Goal: Book appointment/travel/reservation

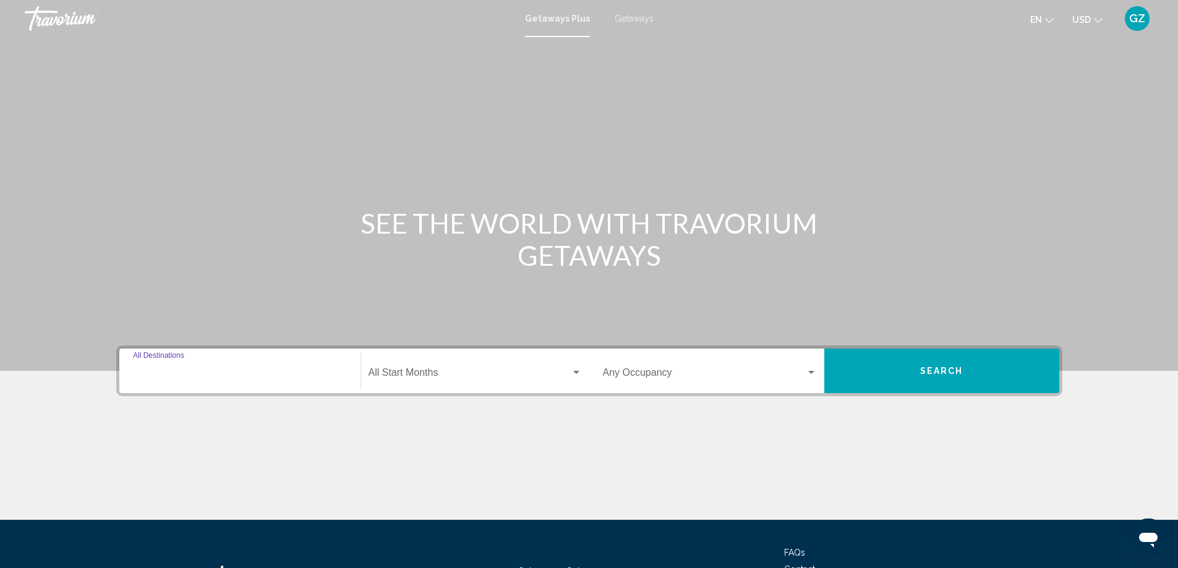
click at [190, 373] on input "Destination All Destinations" at bounding box center [240, 375] width 214 height 11
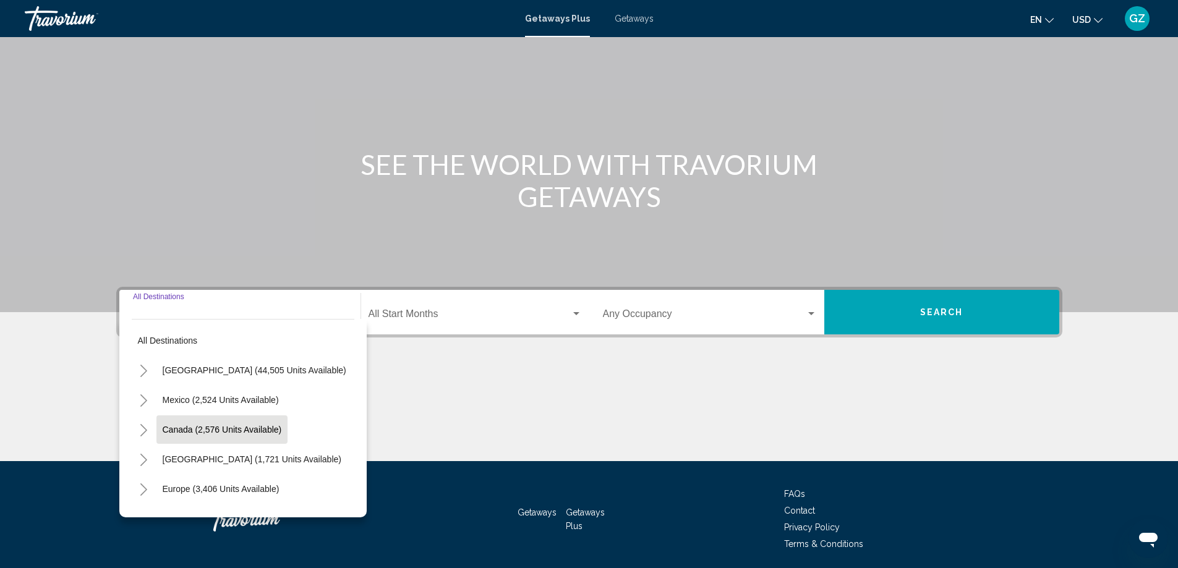
scroll to position [103, 0]
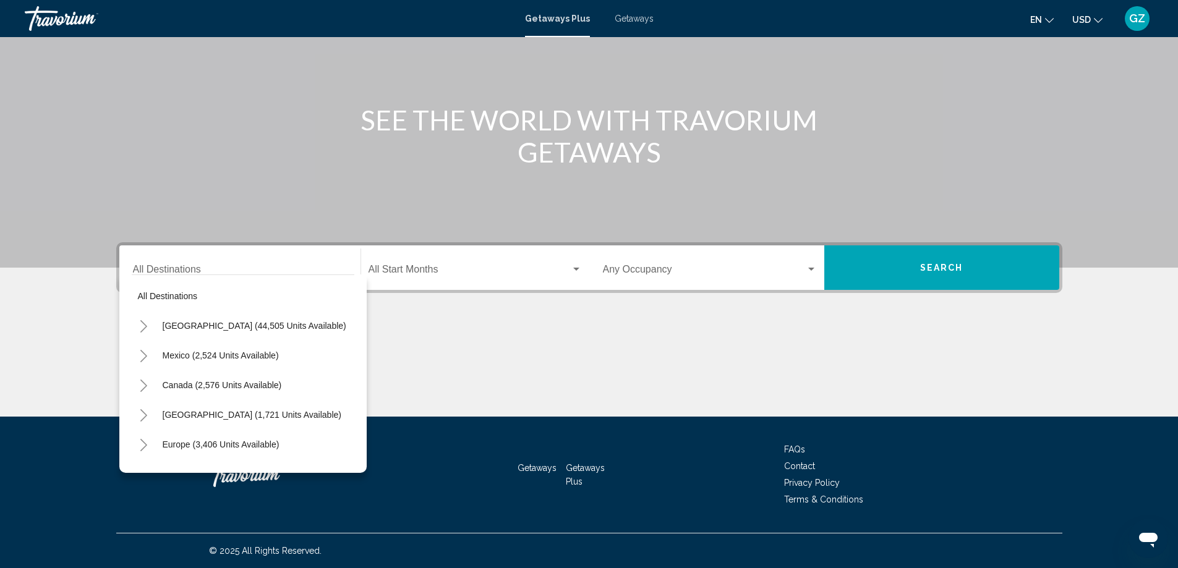
click at [1055, 18] on ul "en English Español Français Italiano Português русский USD USD ($) MXN (Mex$) C…" at bounding box center [1075, 19] width 91 height 20
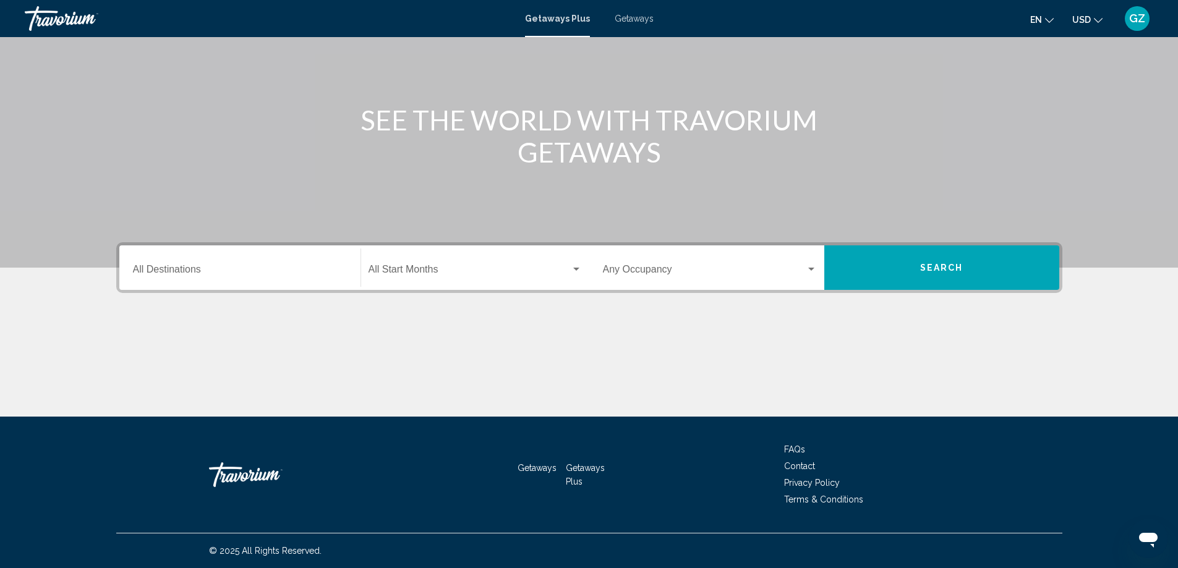
click at [1055, 18] on ul "en English Español Français Italiano Português русский USD USD ($) MXN (Mex$) C…" at bounding box center [1075, 19] width 91 height 20
click at [1052, 18] on icon "Change language" at bounding box center [1049, 20] width 9 height 9
click at [1018, 125] on button "русский" at bounding box center [1015, 130] width 57 height 16
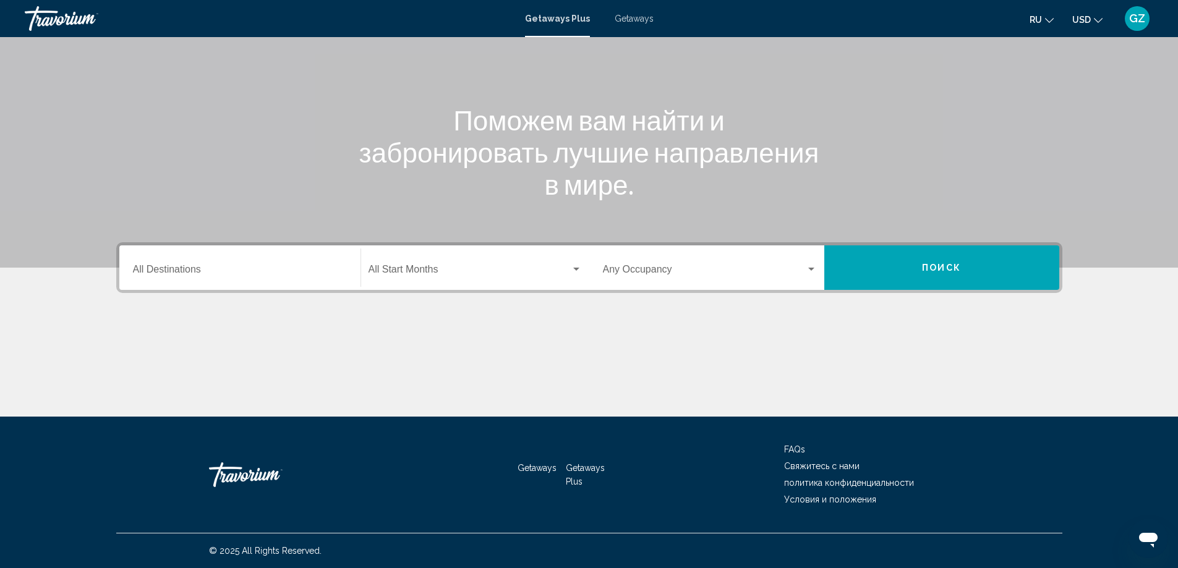
drag, startPoint x: 1150, startPoint y: 1, endPoint x: 838, endPoint y: 104, distance: 329.6
click at [831, 108] on div "Поможем вам найти и забронировать лучшие направления в мире." at bounding box center [588, 152] width 995 height 96
click at [158, 274] on input "Destination All Destinations" at bounding box center [240, 271] width 214 height 11
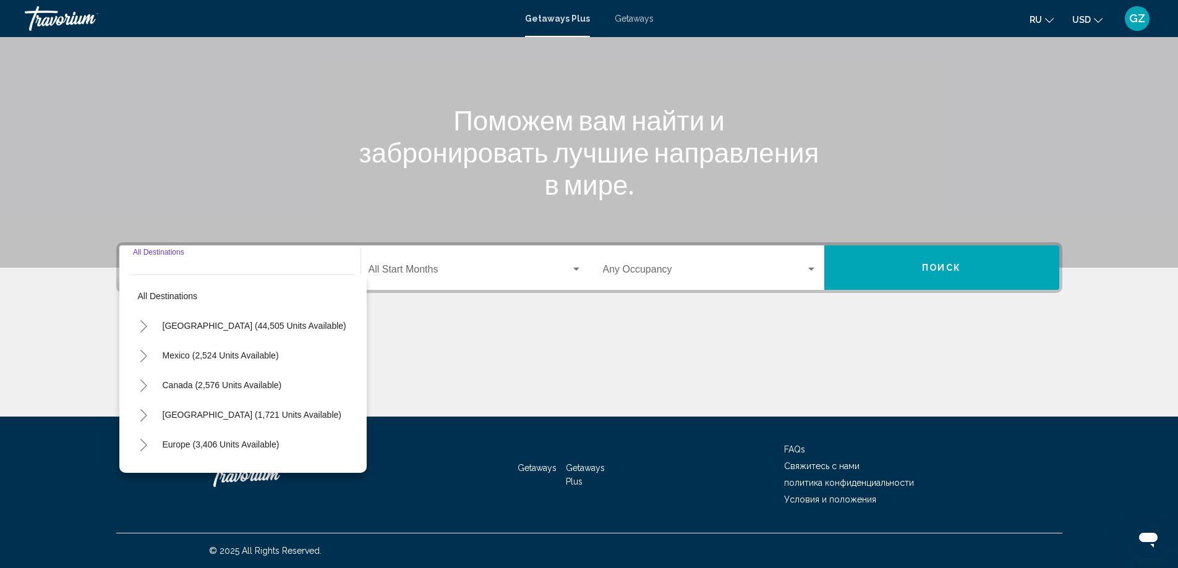
click at [728, 385] on div "Main content" at bounding box center [589, 370] width 946 height 93
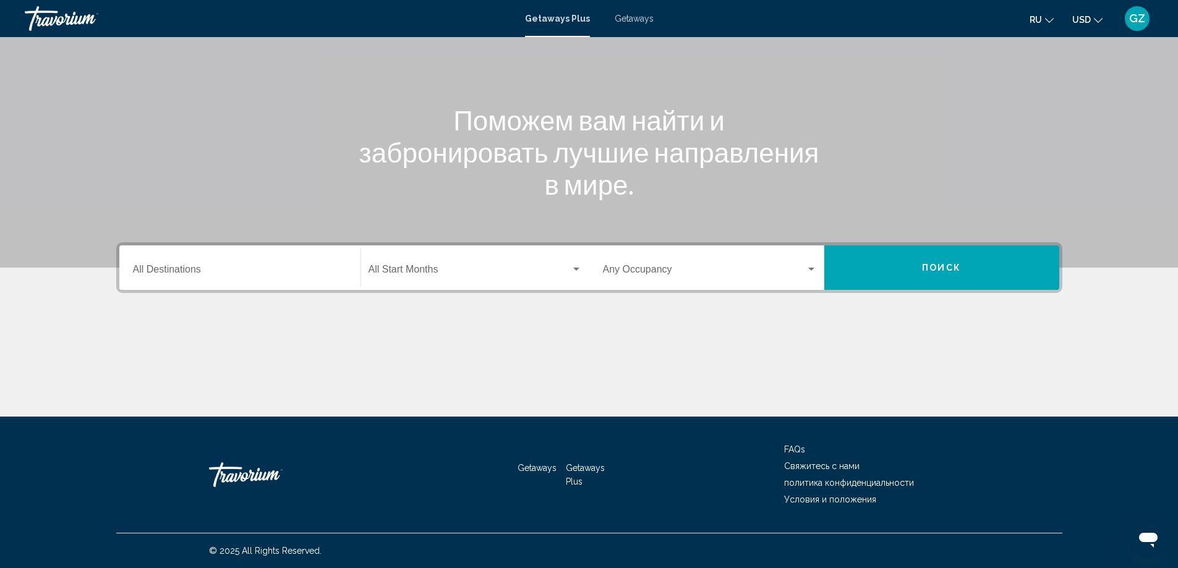
click at [1053, 17] on ul "ru English Español Français Italiano Português русский USD USD ($) MXN (Mex$) C…" at bounding box center [1074, 19] width 91 height 20
click at [1052, 20] on icon "Change language" at bounding box center [1049, 20] width 9 height 9
click at [1023, 126] on button "русский" at bounding box center [1015, 130] width 57 height 16
click at [174, 275] on input "Destination All Destinations" at bounding box center [240, 271] width 214 height 11
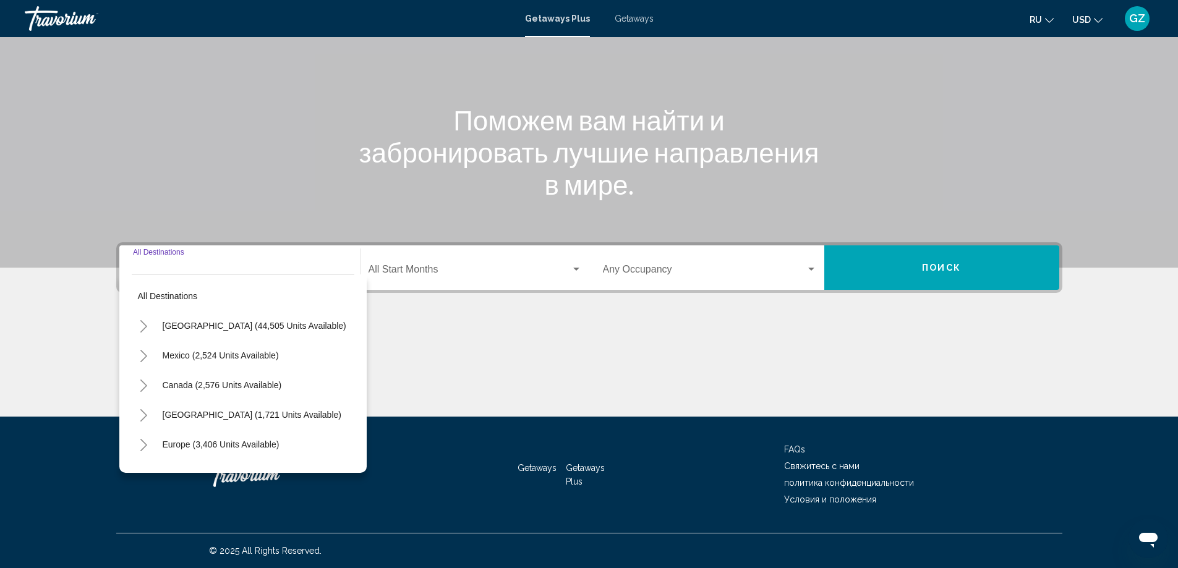
drag, startPoint x: 491, startPoint y: 342, endPoint x: 265, endPoint y: 318, distance: 227.5
click at [486, 342] on div "Main content" at bounding box center [589, 370] width 946 height 93
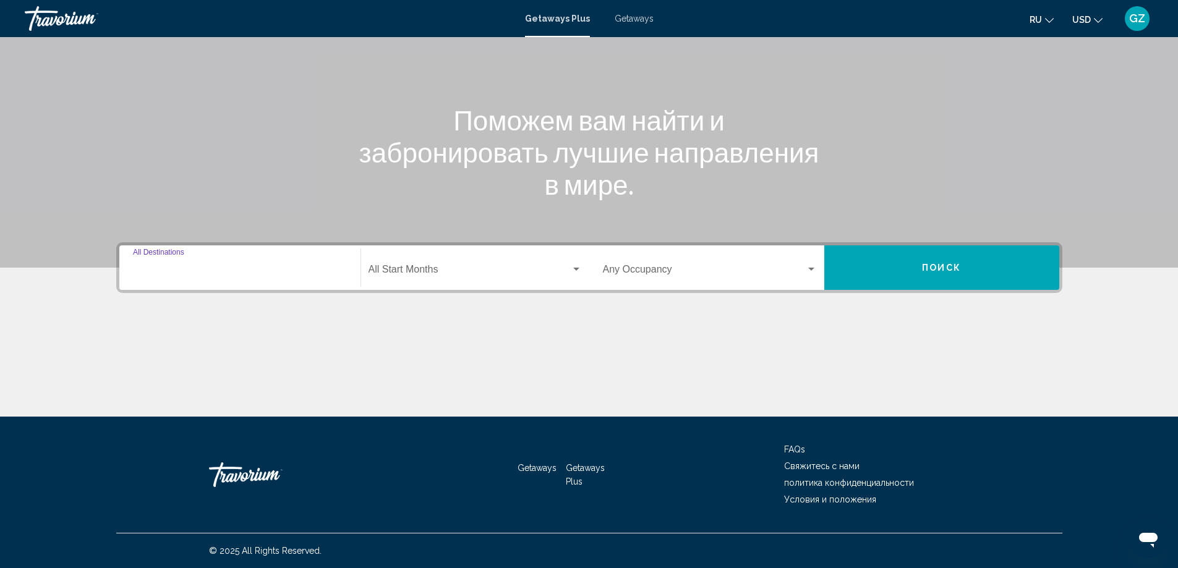
click at [206, 269] on input "Destination All Destinations" at bounding box center [240, 271] width 214 height 11
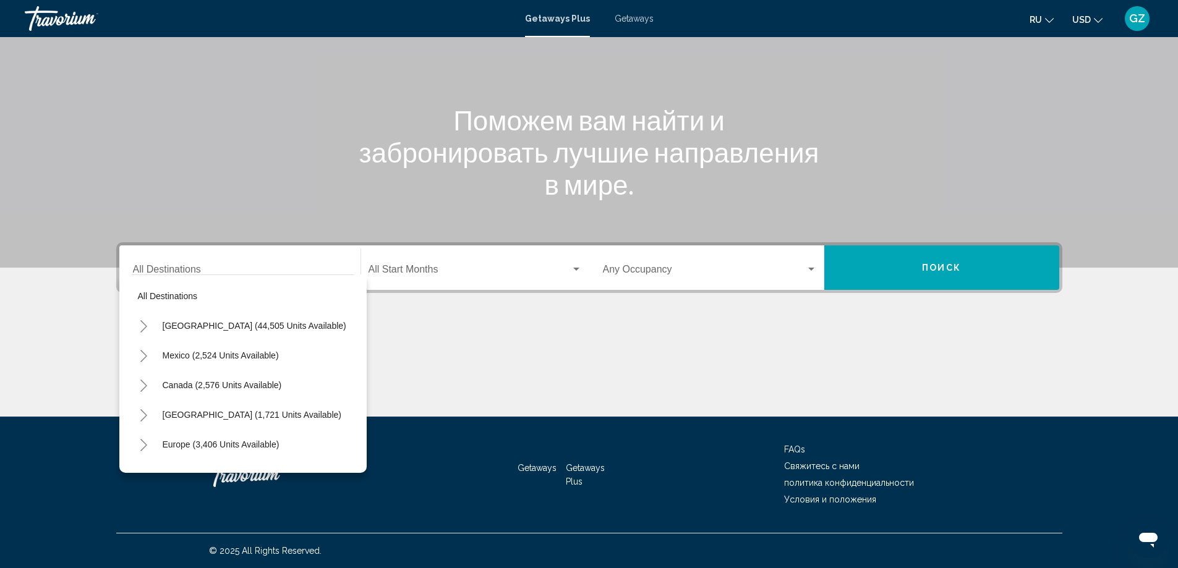
click at [644, 337] on div "Main content" at bounding box center [589, 370] width 946 height 93
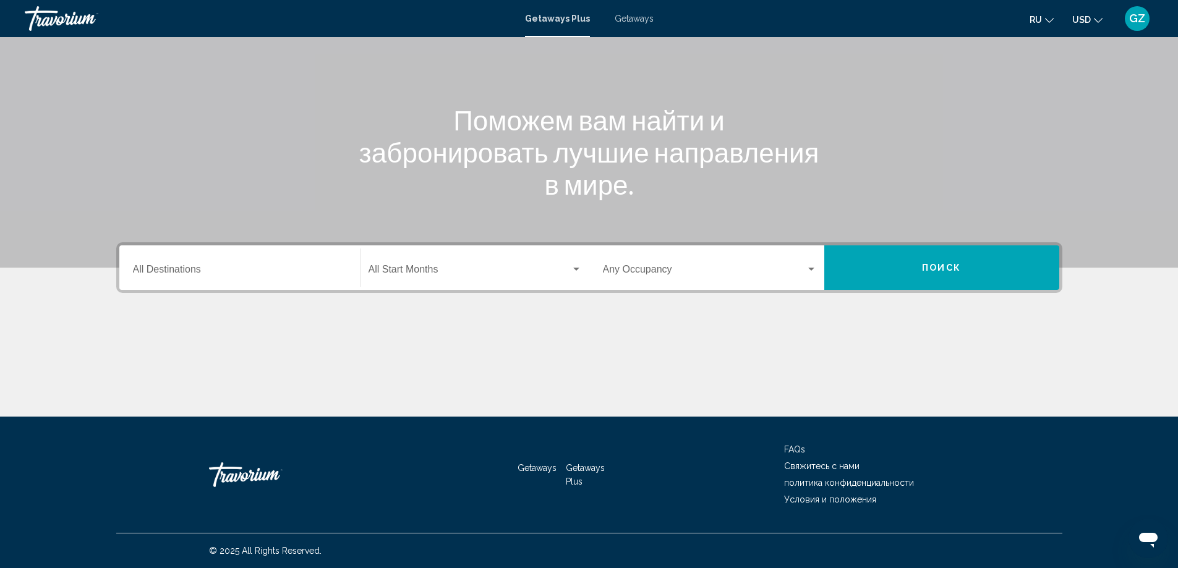
click at [948, 270] on span "Поиск" at bounding box center [941, 268] width 39 height 10
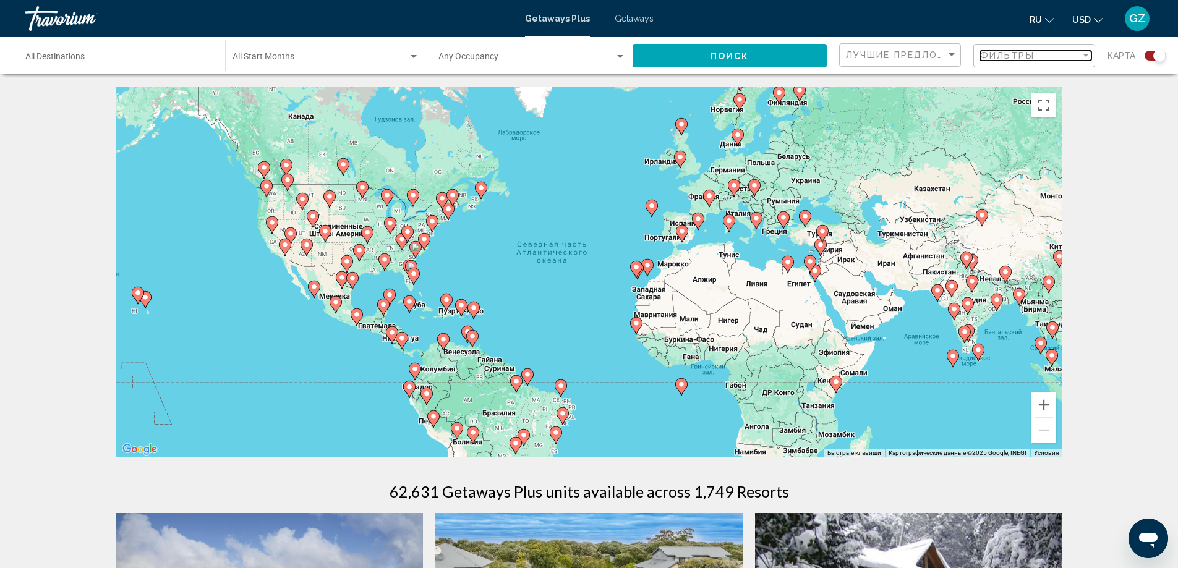
click at [1016, 57] on span "Фильтры" at bounding box center [1007, 56] width 54 height 10
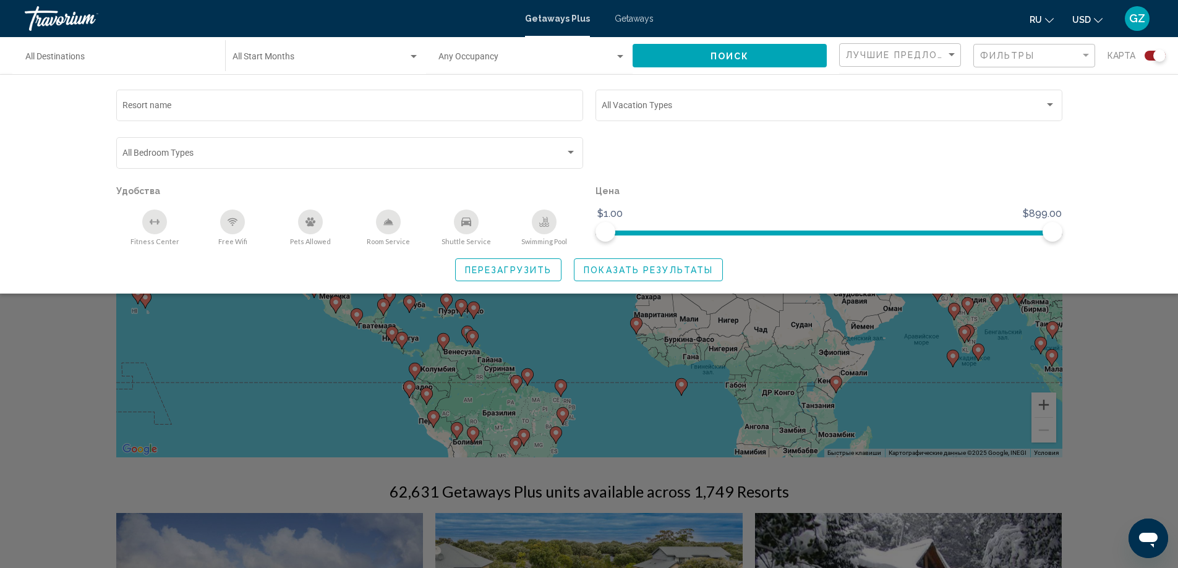
click at [762, 51] on button "Поиск" at bounding box center [729, 55] width 194 height 23
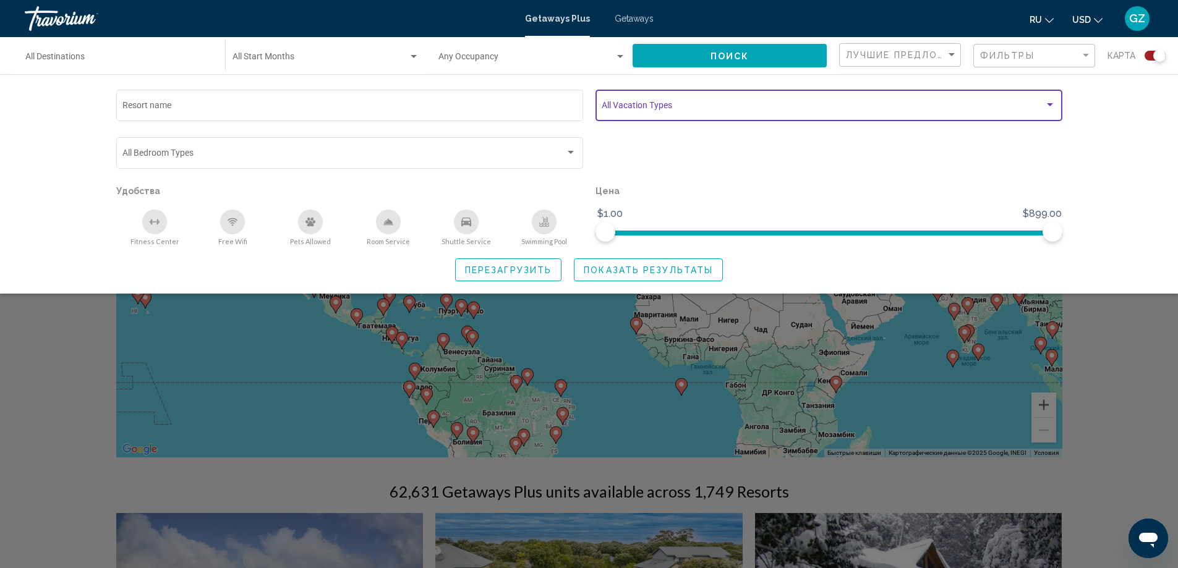
click at [616, 106] on span "Search widget" at bounding box center [823, 108] width 443 height 10
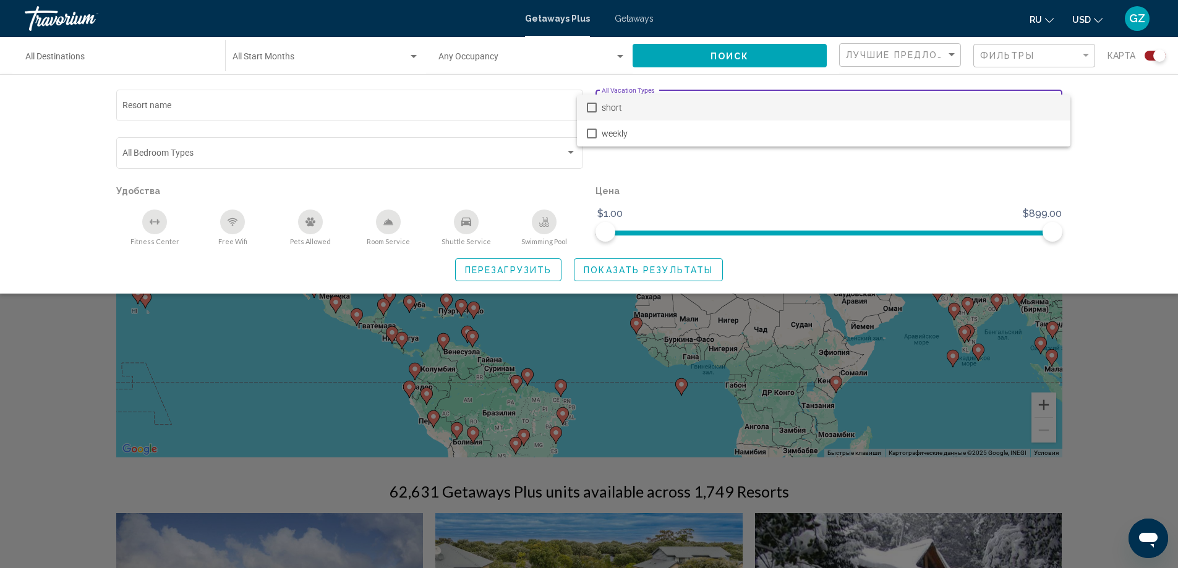
click at [699, 166] on div at bounding box center [589, 284] width 1178 height 568
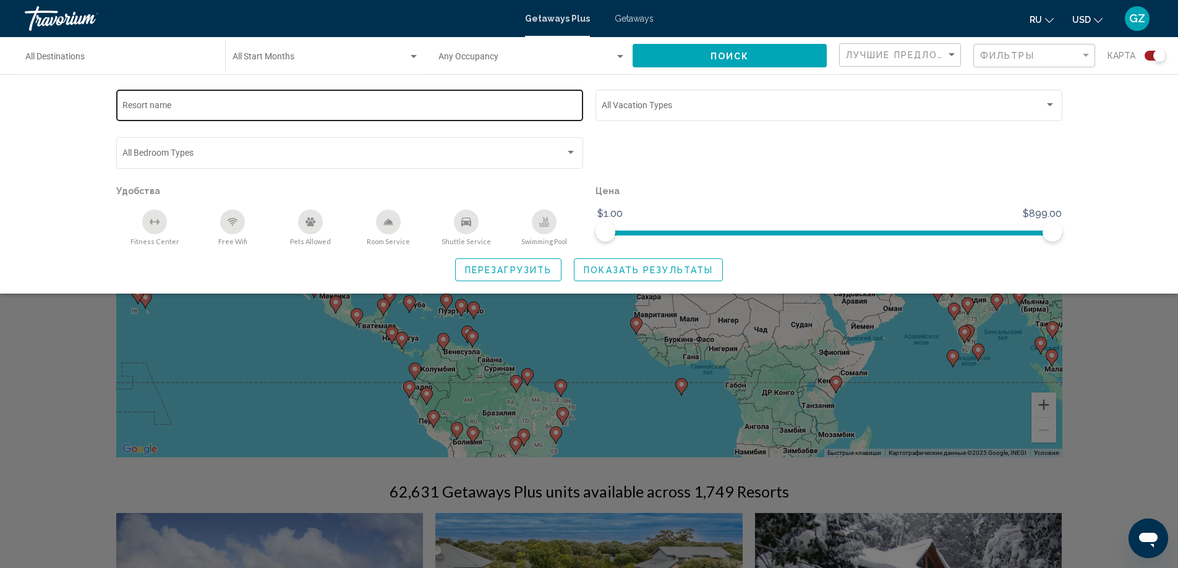
click at [228, 101] on div "Resort name" at bounding box center [349, 104] width 454 height 34
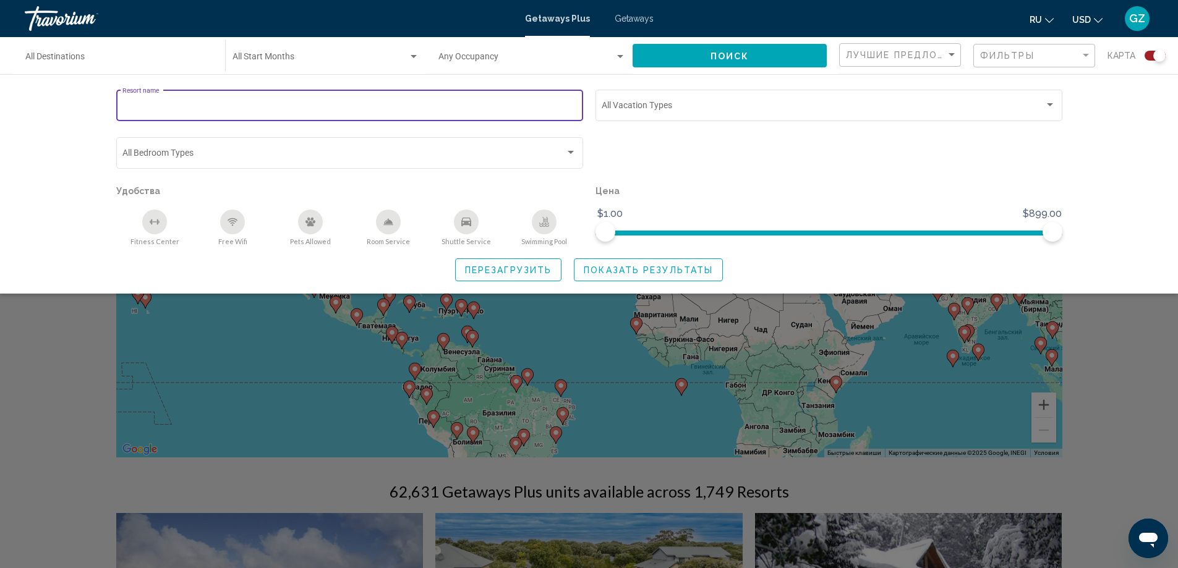
type input "*"
type input "**********"
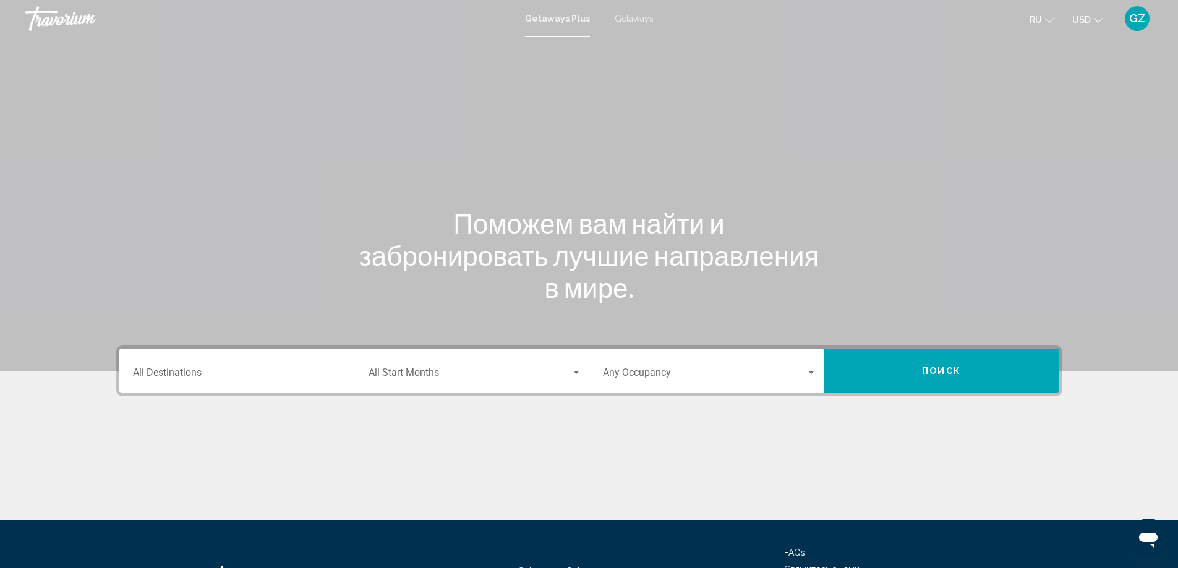
click at [223, 367] on div "Destination All Destinations" at bounding box center [240, 371] width 214 height 39
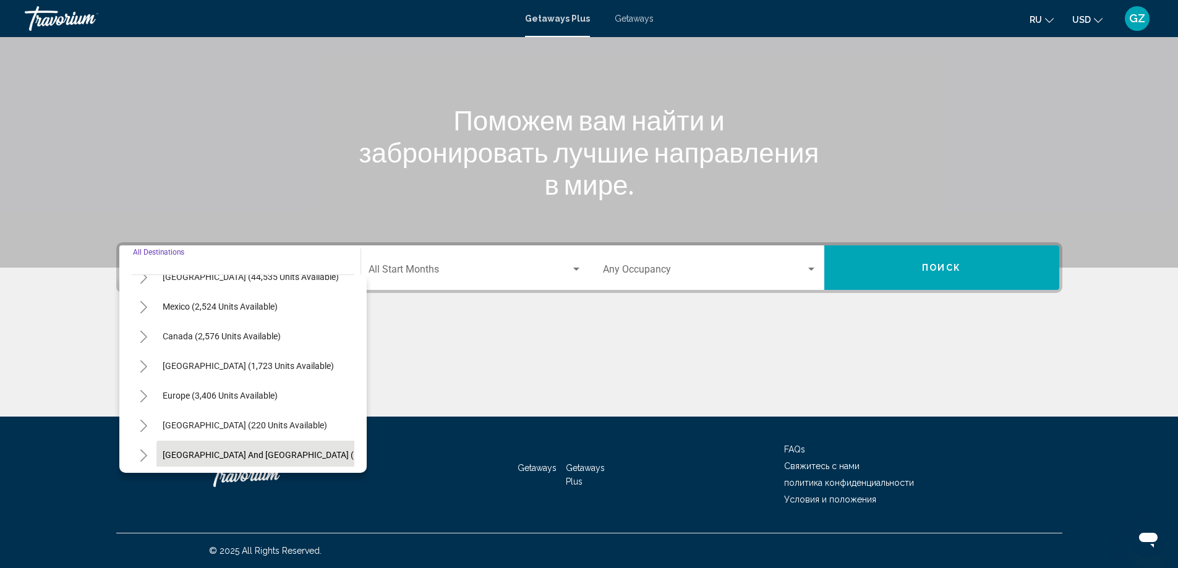
scroll to position [124, 0]
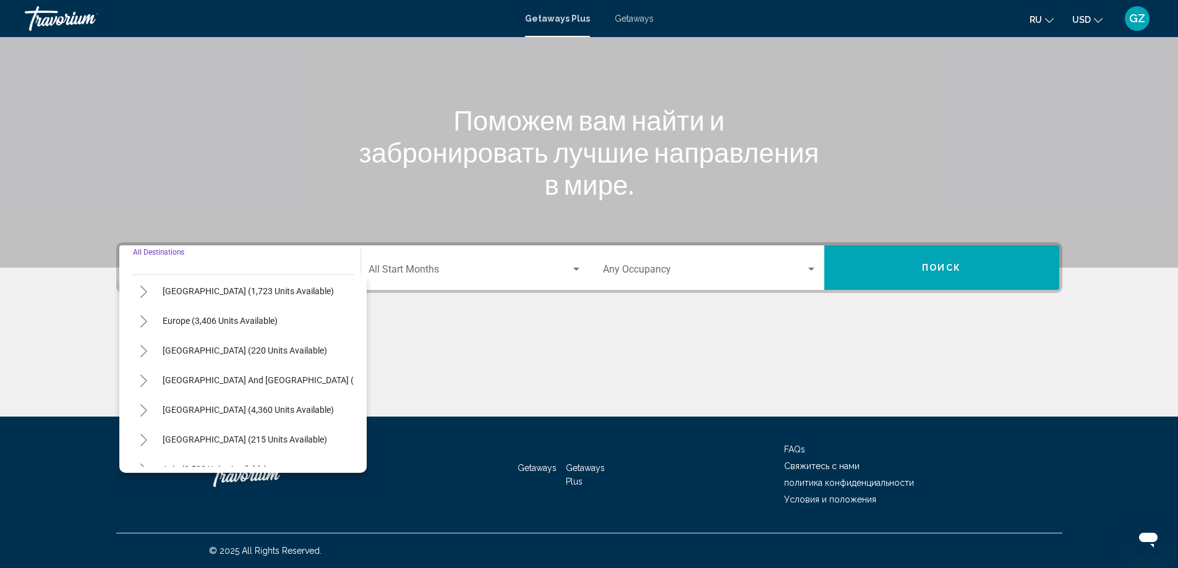
click at [190, 271] on input "Destination All Destinations" at bounding box center [240, 271] width 214 height 11
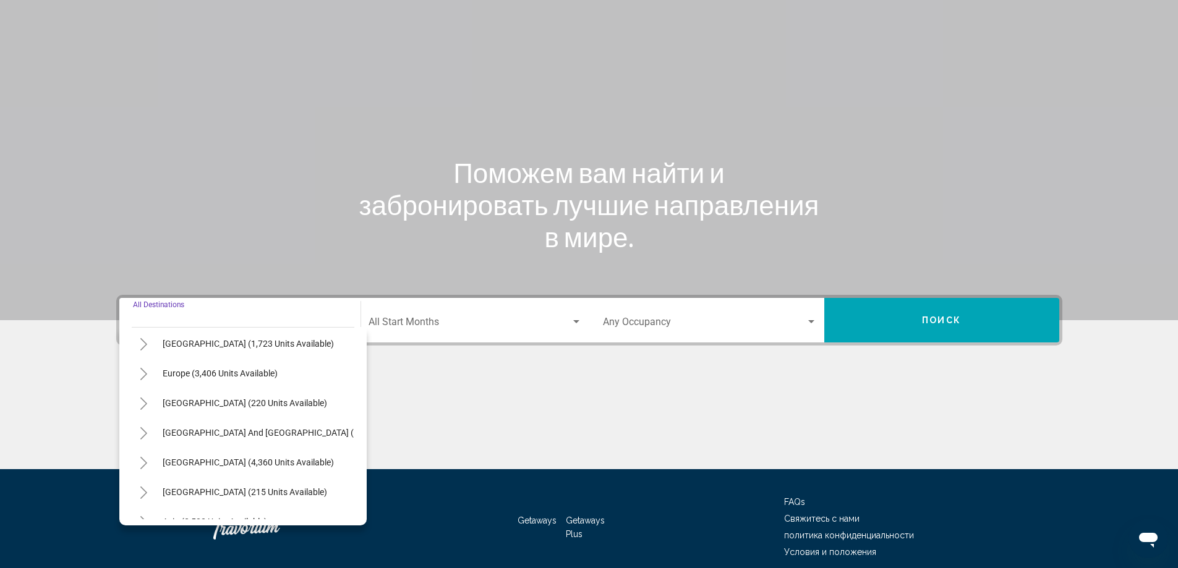
scroll to position [0, 0]
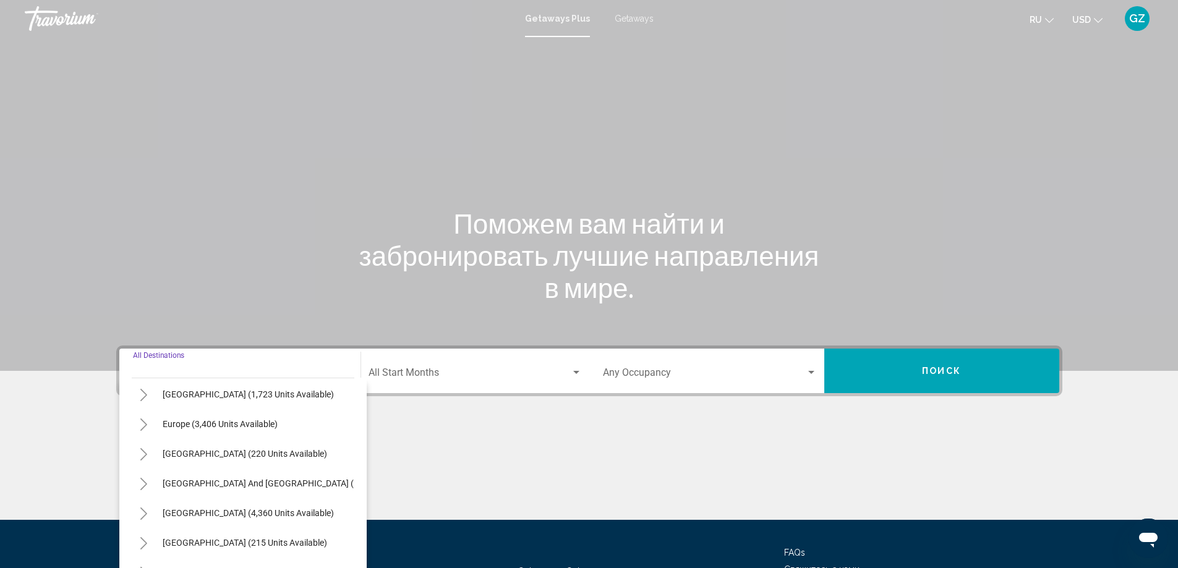
click at [184, 370] on input "Destination All Destinations" at bounding box center [240, 375] width 214 height 11
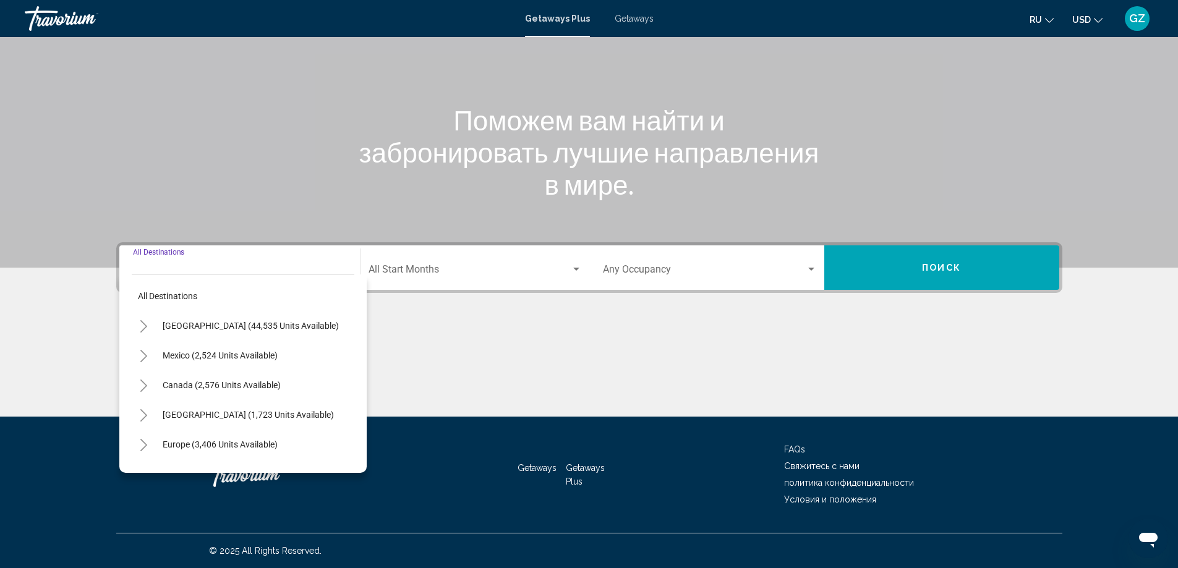
click at [197, 268] on input "Destination All Destinations" at bounding box center [240, 271] width 214 height 11
click at [163, 265] on div "Destination All Destinations" at bounding box center [240, 268] width 214 height 39
click at [926, 211] on div "Main content" at bounding box center [589, 82] width 1178 height 371
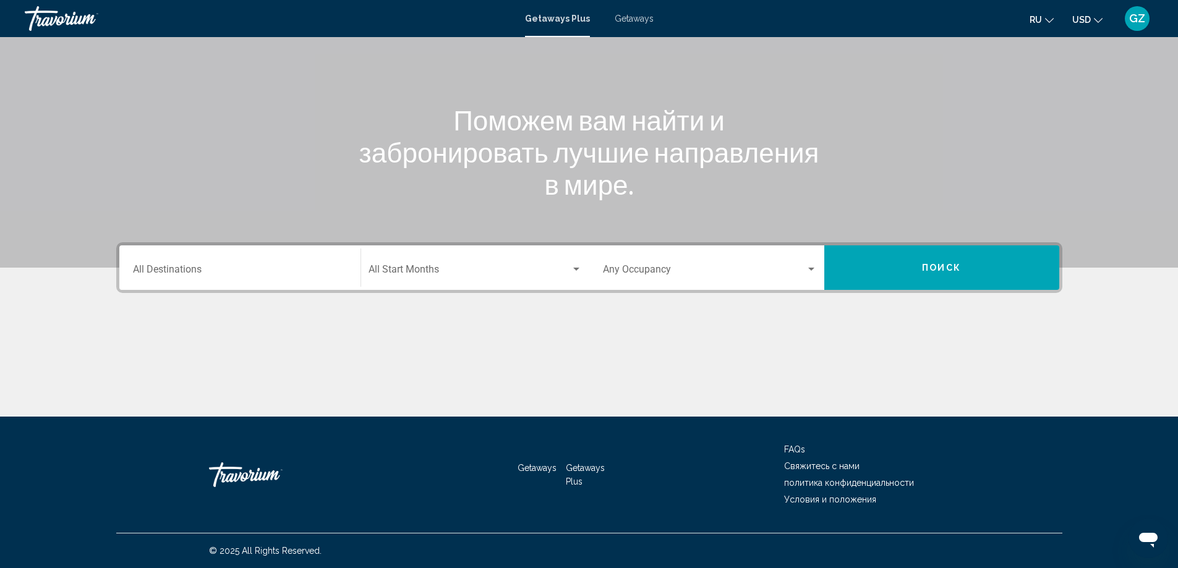
click at [1154, 542] on icon "Открыть окно обмена сообщениями" at bounding box center [1148, 538] width 22 height 22
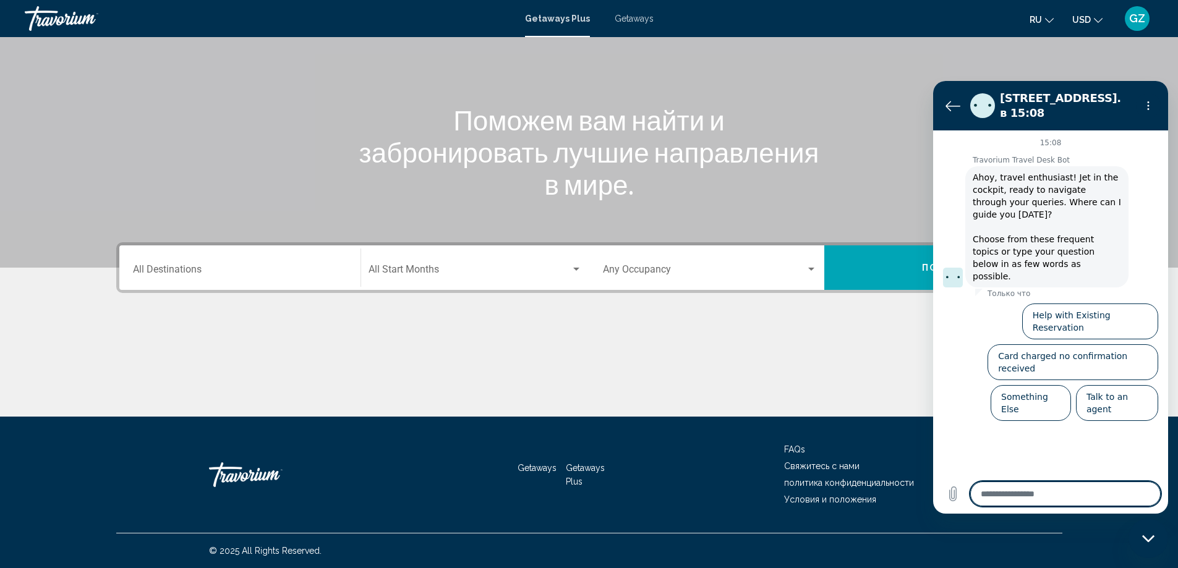
click at [1053, 486] on textarea at bounding box center [1065, 494] width 190 height 25
click at [1050, 486] on textarea at bounding box center [1065, 494] width 190 height 25
type textarea "*"
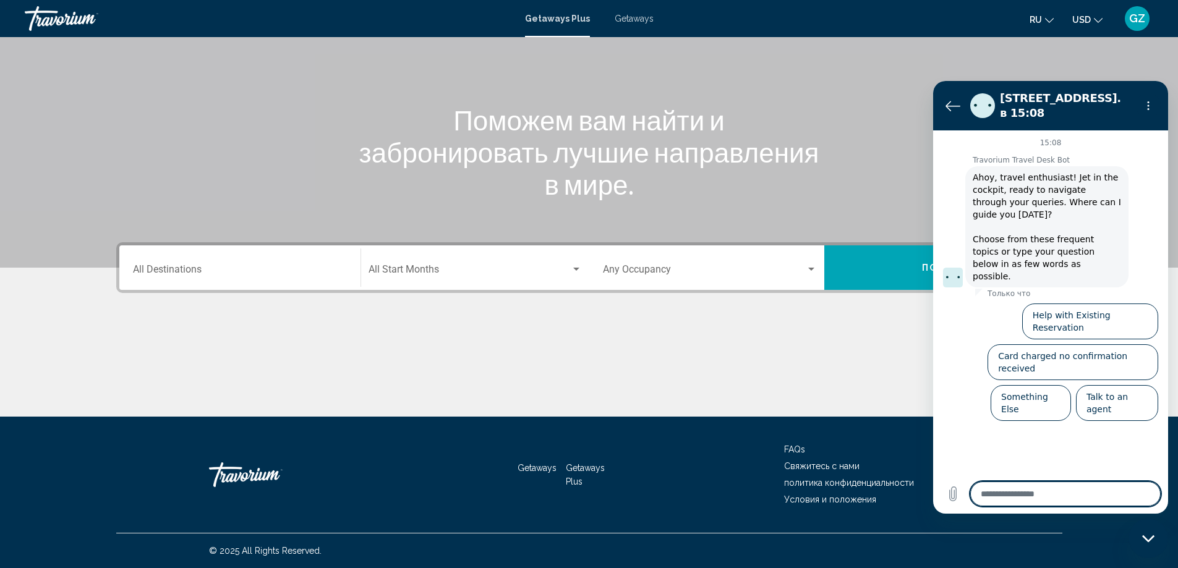
type textarea "*"
type textarea "**"
type textarea "*"
type textarea "***"
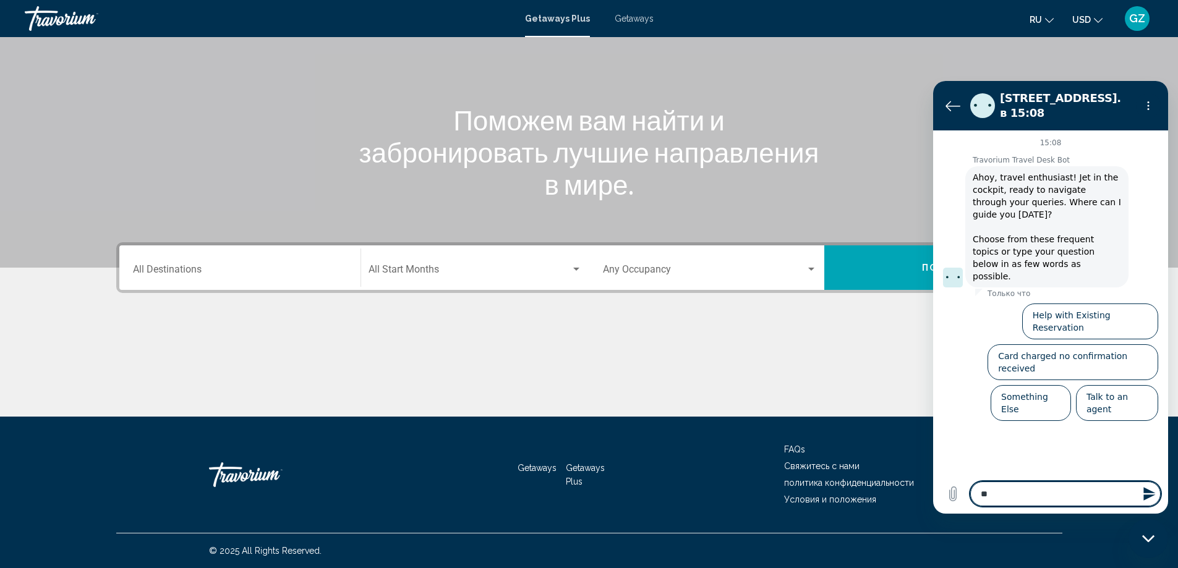
type textarea "*"
type textarea "****"
type textarea "*"
type textarea "*****"
type textarea "*"
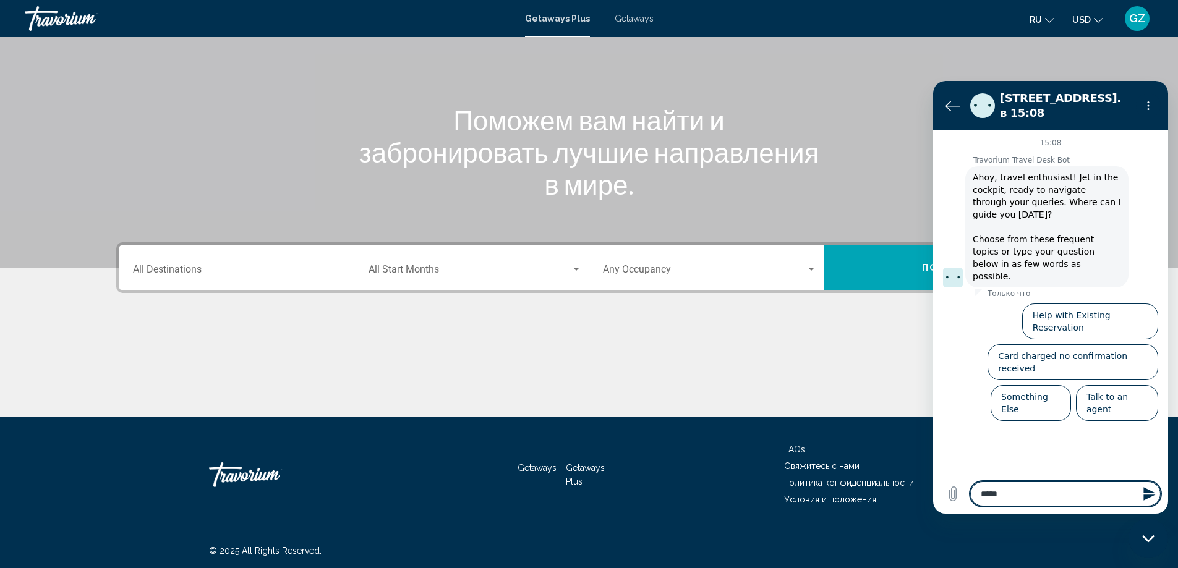
type textarea "******"
type textarea "*"
type textarea "*******"
type textarea "*"
type textarea "********"
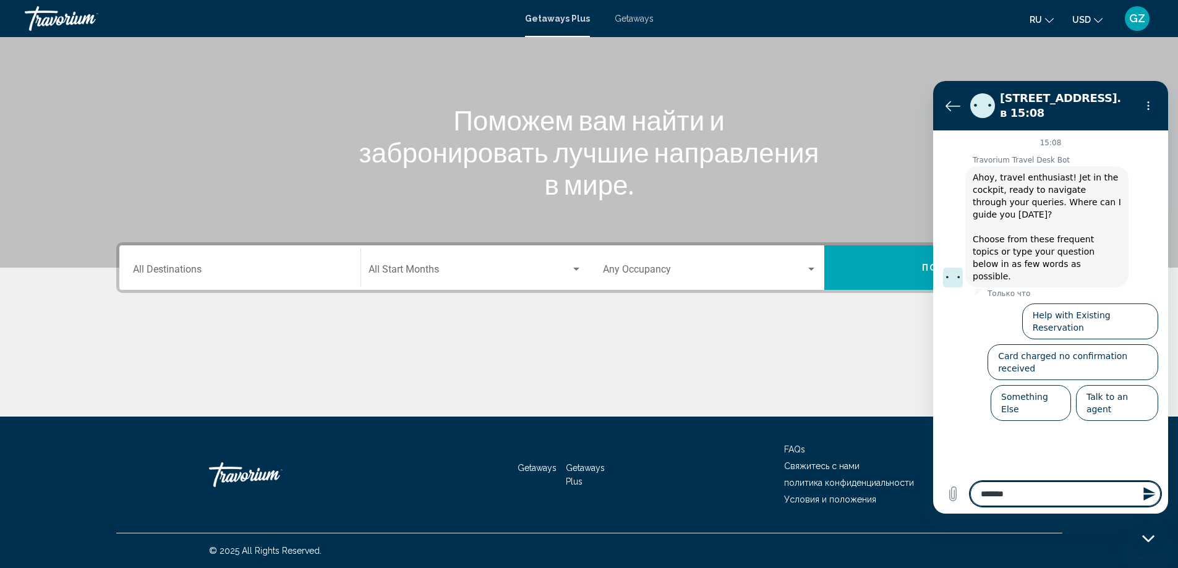
type textarea "*"
type textarea "*********"
type textarea "*"
type textarea "**********"
type textarea "*"
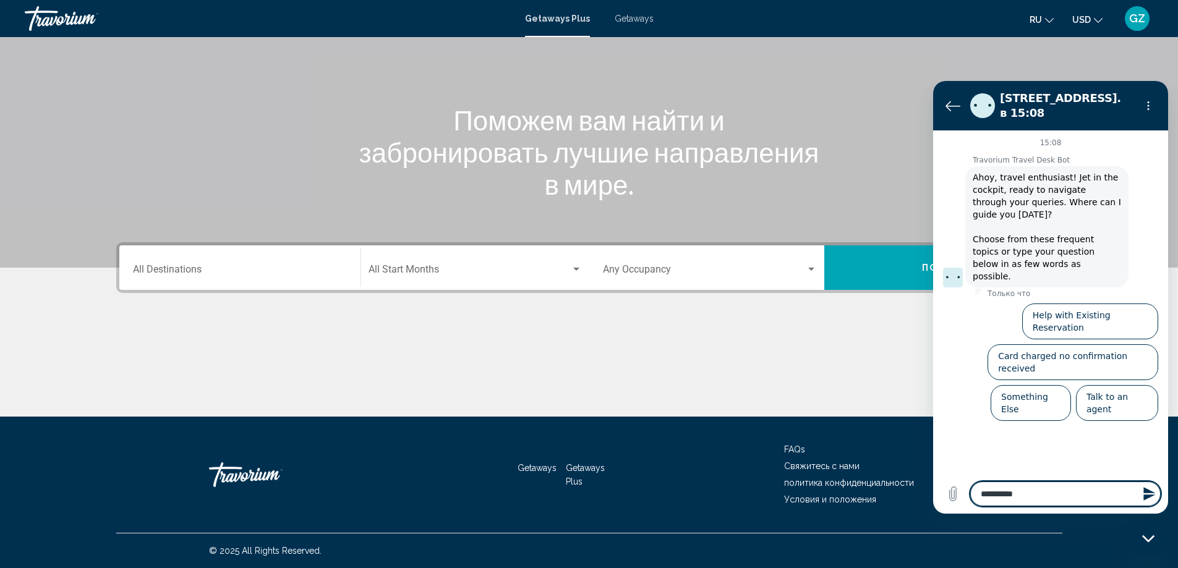
type textarea "**********"
type textarea "*"
type textarea "**********"
type textarea "*"
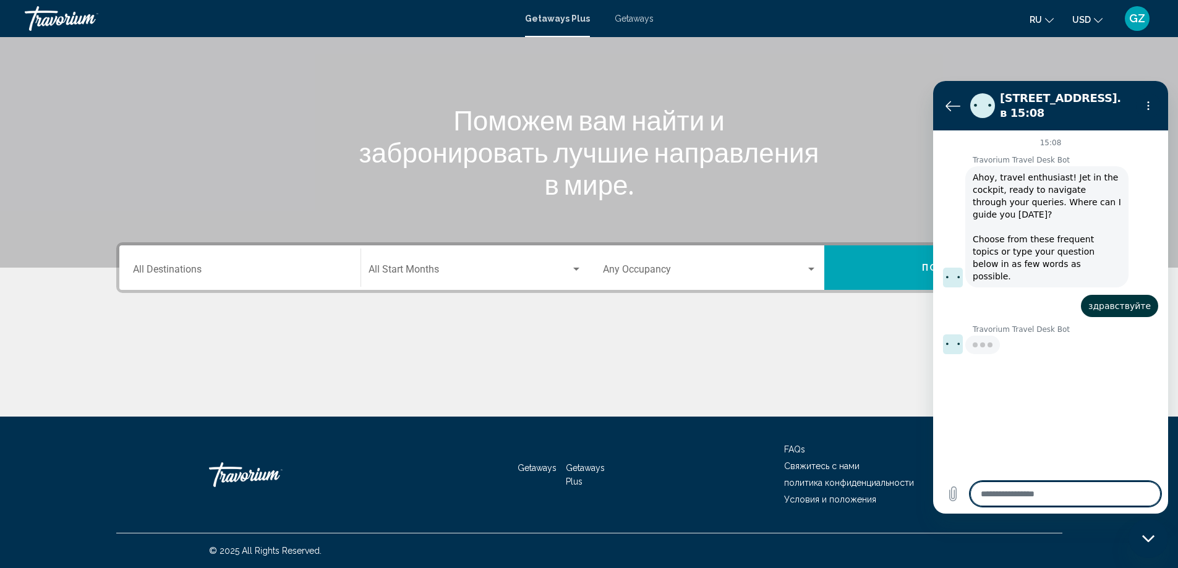
type textarea "*"
click at [1034, 493] on textarea at bounding box center [1065, 494] width 190 height 25
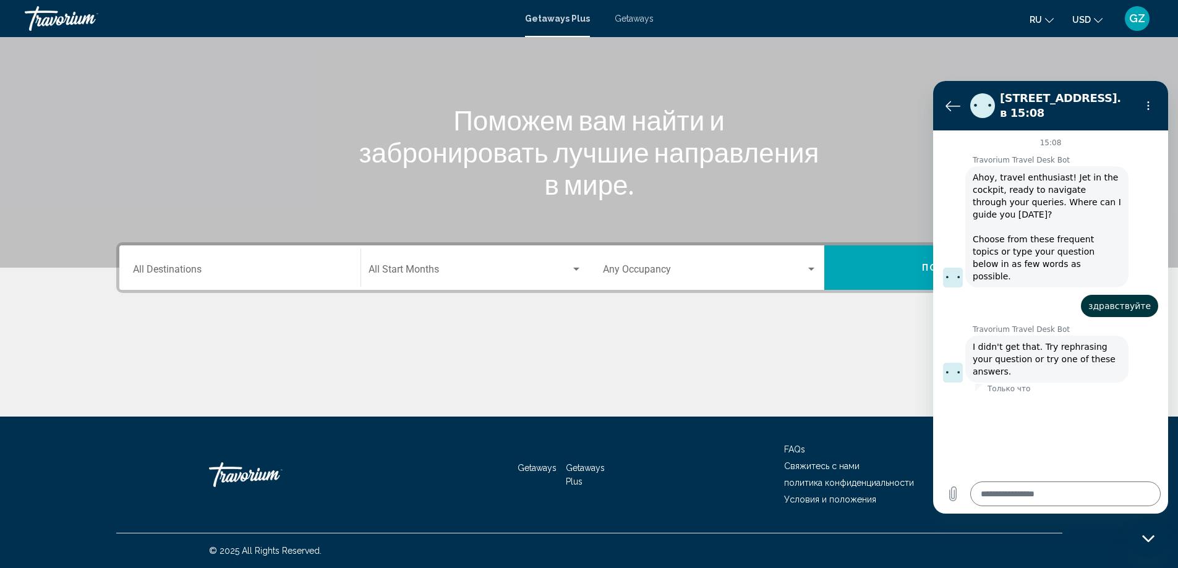
click at [1100, 16] on icon "Change currency" at bounding box center [1098, 20] width 9 height 9
click at [943, 98] on button "Вернуться к списку разговоров" at bounding box center [952, 105] width 25 height 25
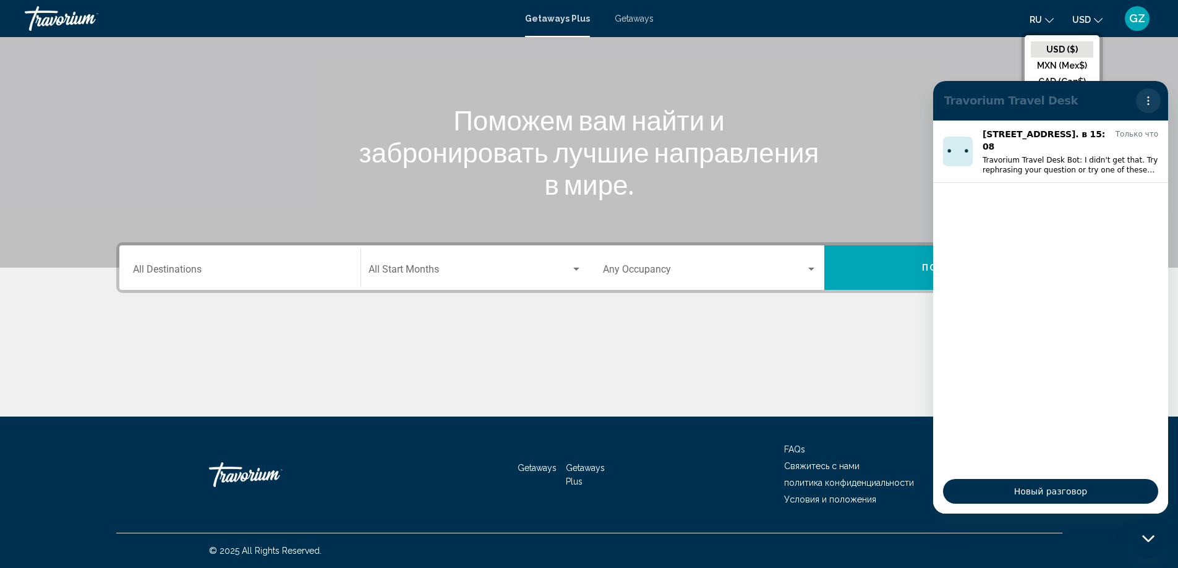
drag, startPoint x: 1137, startPoint y: 105, endPoint x: 1158, endPoint y: 100, distance: 21.6
click at [1152, 102] on button "Меню параметров" at bounding box center [1148, 100] width 25 height 25
click at [1158, 100] on button "Меню параметров" at bounding box center [1148, 100] width 25 height 25
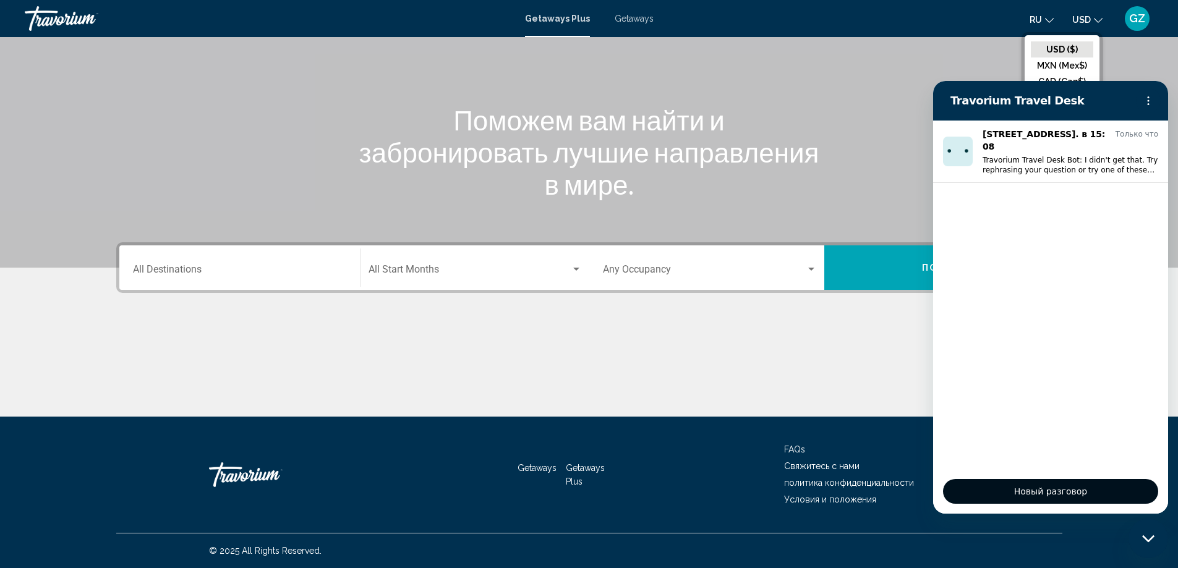
click at [1024, 490] on span "Новый разговор" at bounding box center [1050, 491] width 194 height 15
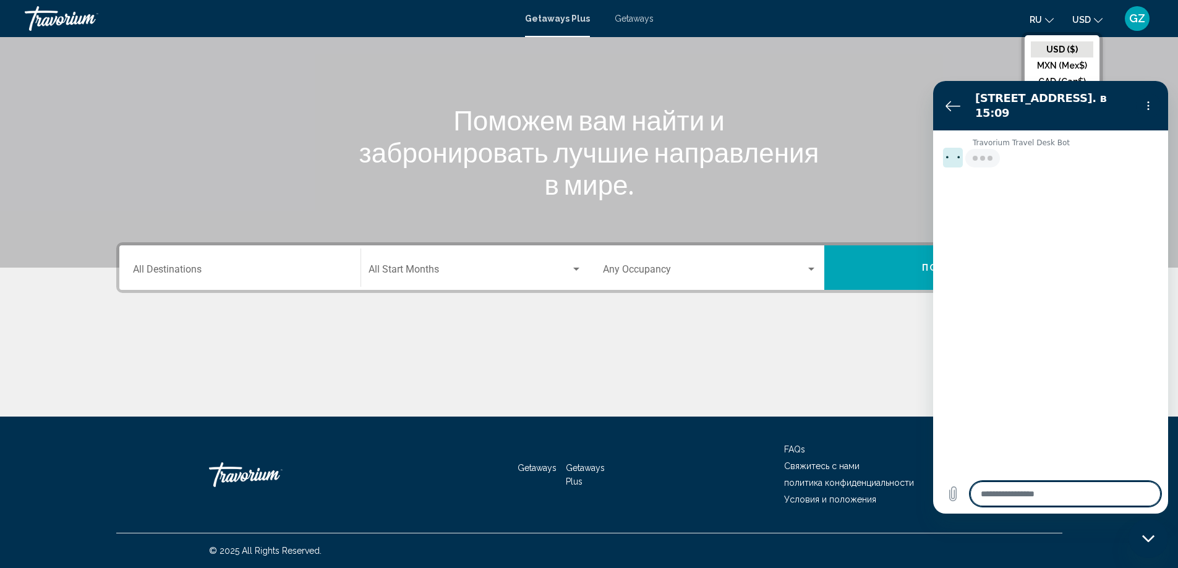
click at [1002, 500] on textarea at bounding box center [1065, 494] width 190 height 25
type textarea "*"
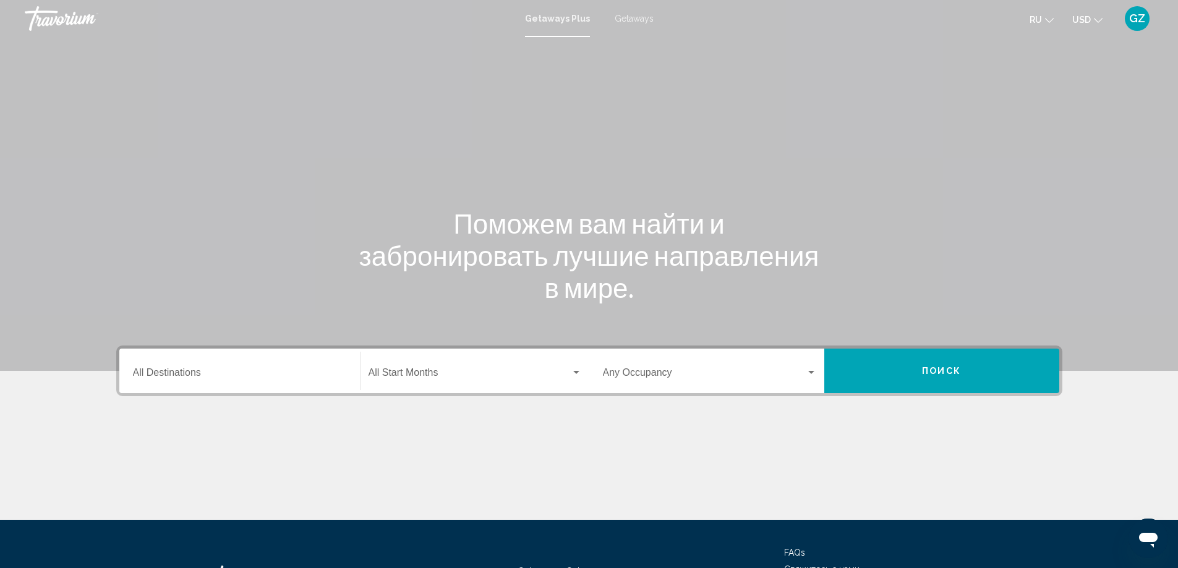
click at [631, 17] on span "Getaways" at bounding box center [634, 19] width 39 height 10
click at [210, 370] on input "Destination All Destinations" at bounding box center [240, 375] width 214 height 11
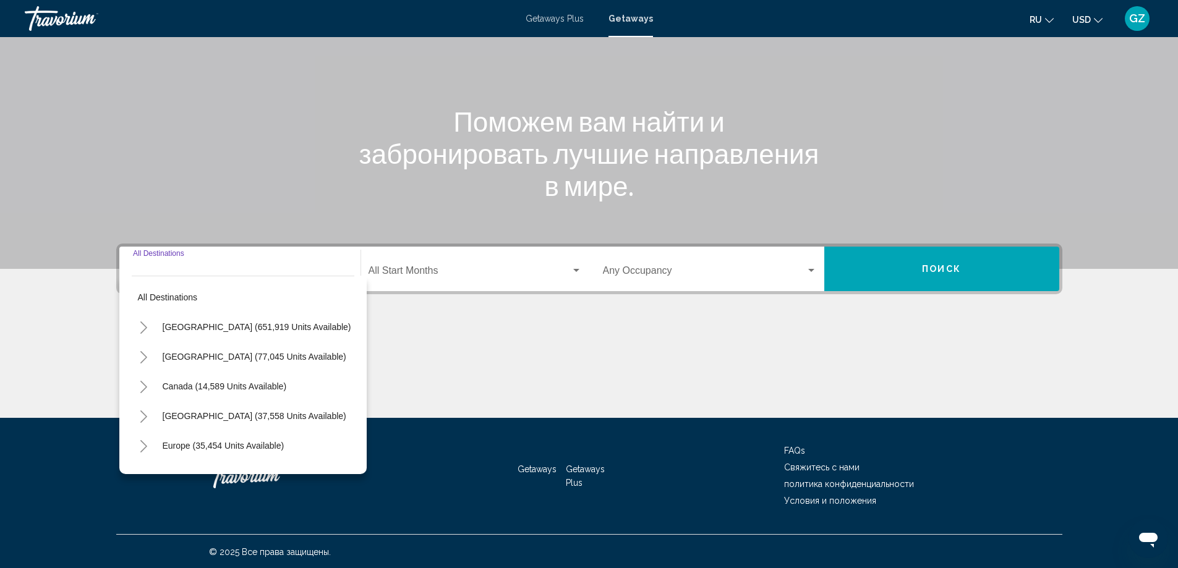
scroll to position [103, 0]
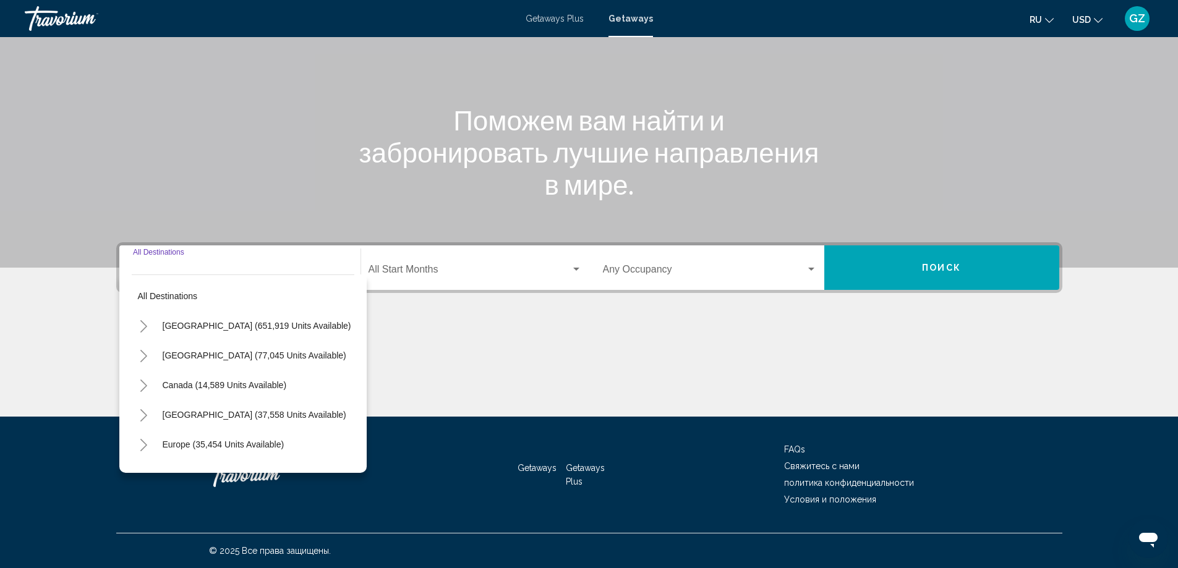
click at [198, 271] on input "Destination All Destinations" at bounding box center [240, 271] width 214 height 11
click at [198, 269] on input "Destination All Destinations" at bounding box center [240, 271] width 214 height 11
click at [574, 270] on div "Search widget" at bounding box center [576, 269] width 6 height 3
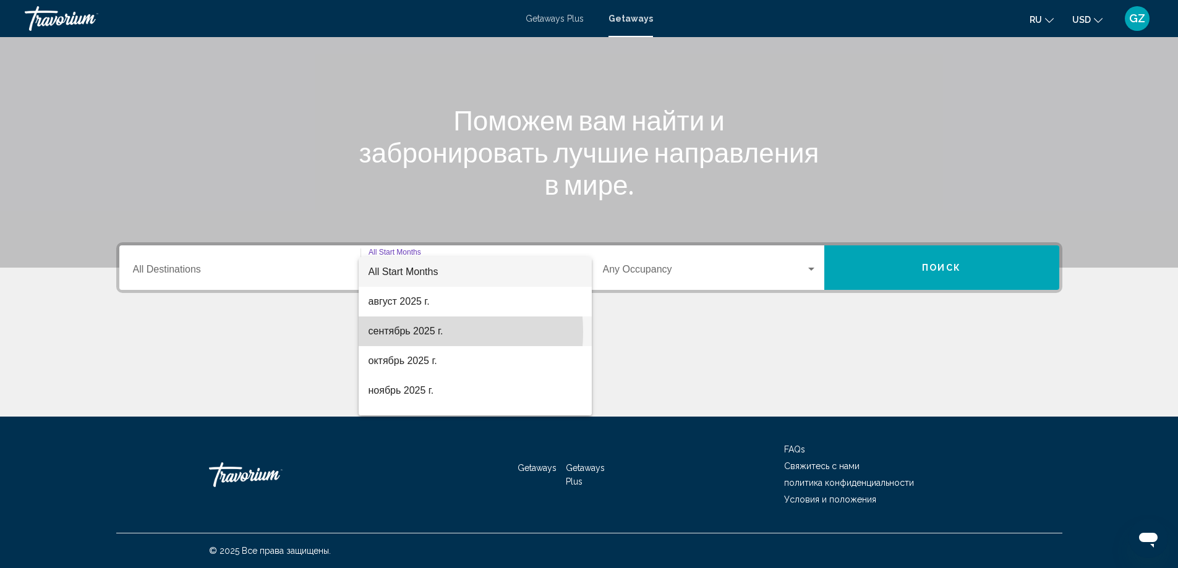
click at [403, 332] on span "сентябрь 2025 г." at bounding box center [474, 332] width 213 height 30
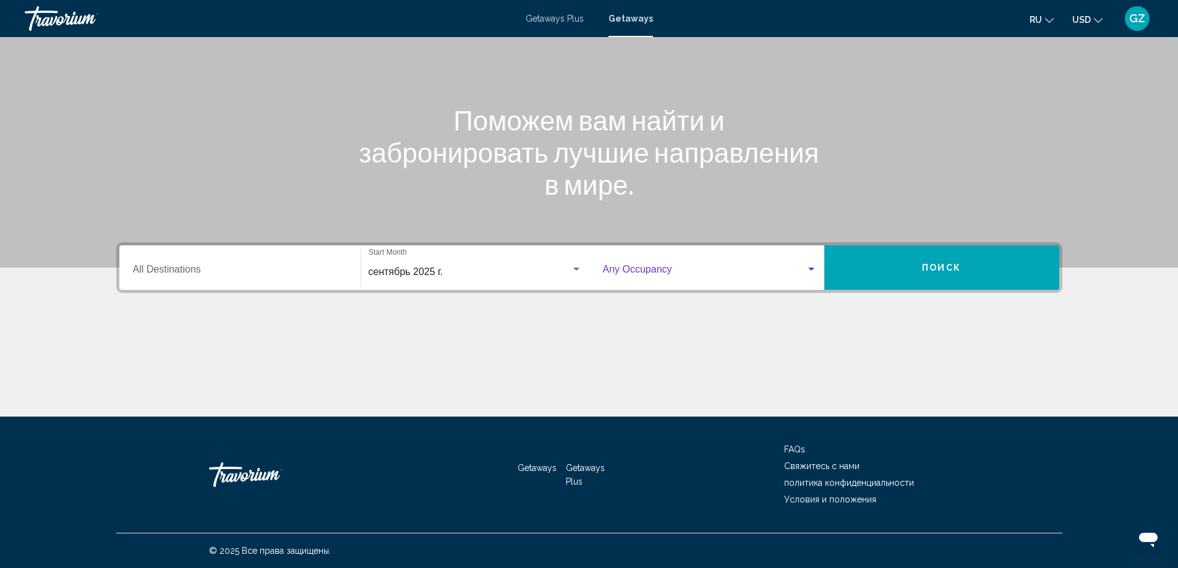
click at [631, 271] on span "Search widget" at bounding box center [704, 271] width 203 height 11
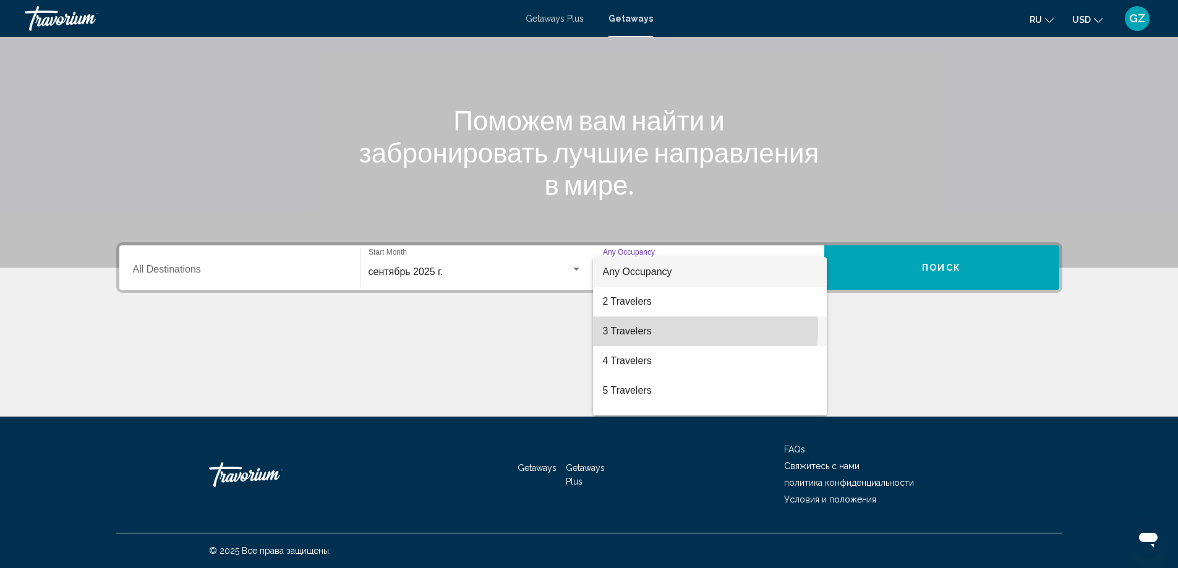
click at [641, 326] on span "3 Travelers" at bounding box center [710, 332] width 214 height 30
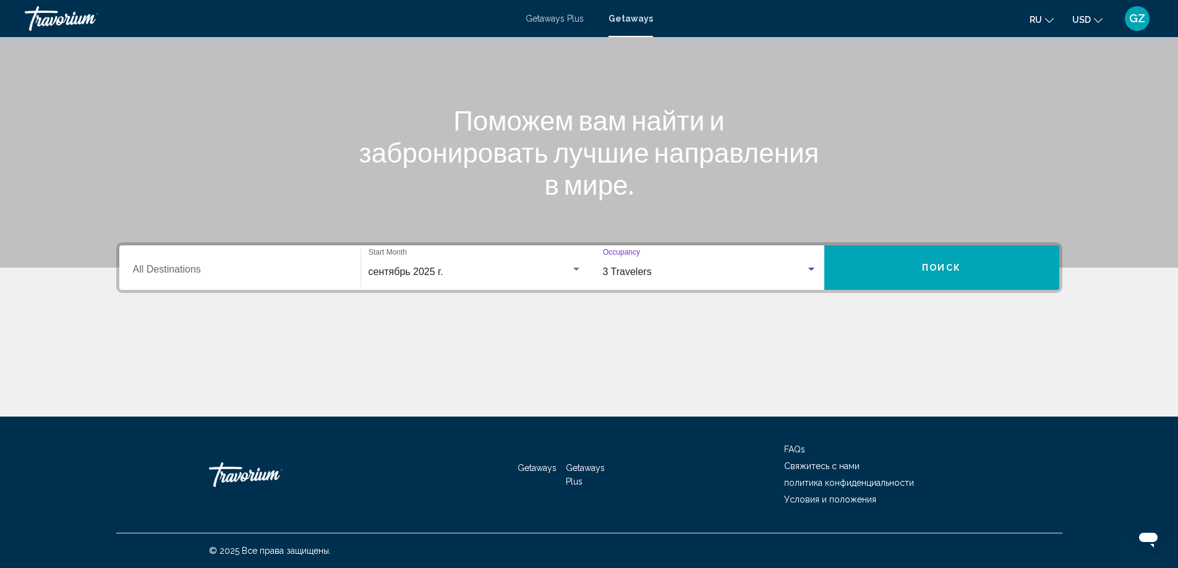
click at [170, 281] on div "Destination All Destinations" at bounding box center [240, 268] width 214 height 39
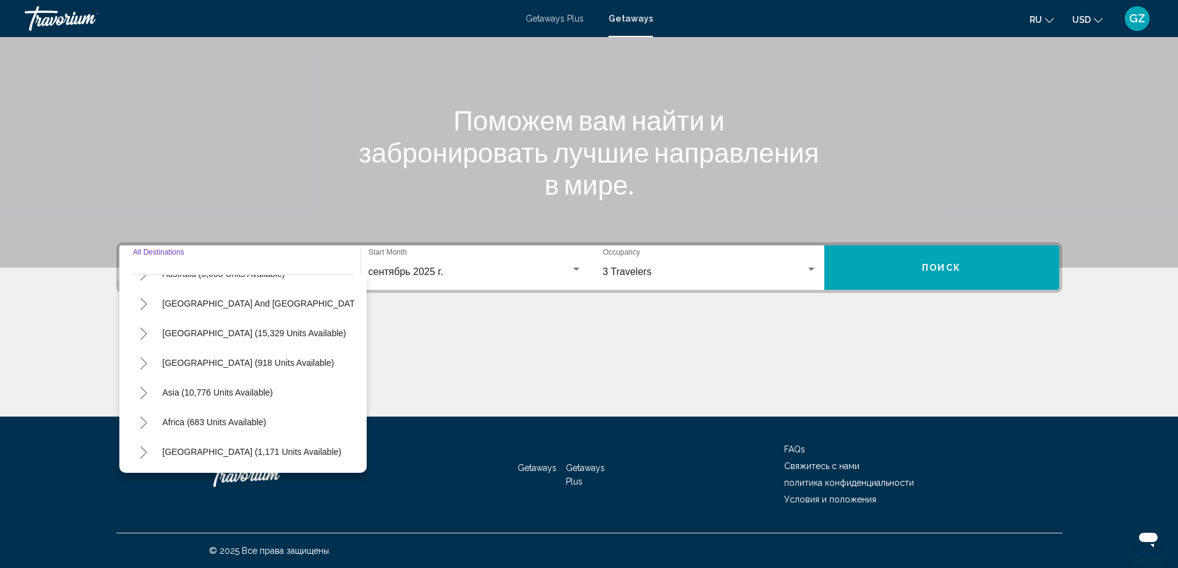
scroll to position [210, 0]
click at [194, 388] on span "Asia (10,776 units available)" at bounding box center [218, 393] width 111 height 10
type input "**********"
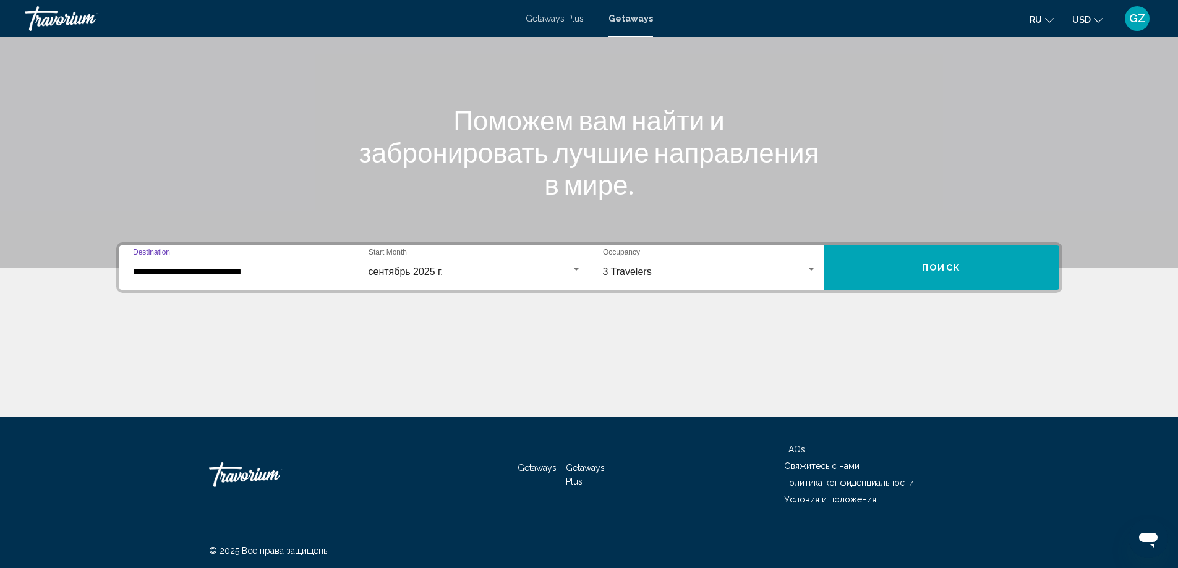
click at [850, 266] on button "Поиск" at bounding box center [941, 267] width 235 height 45
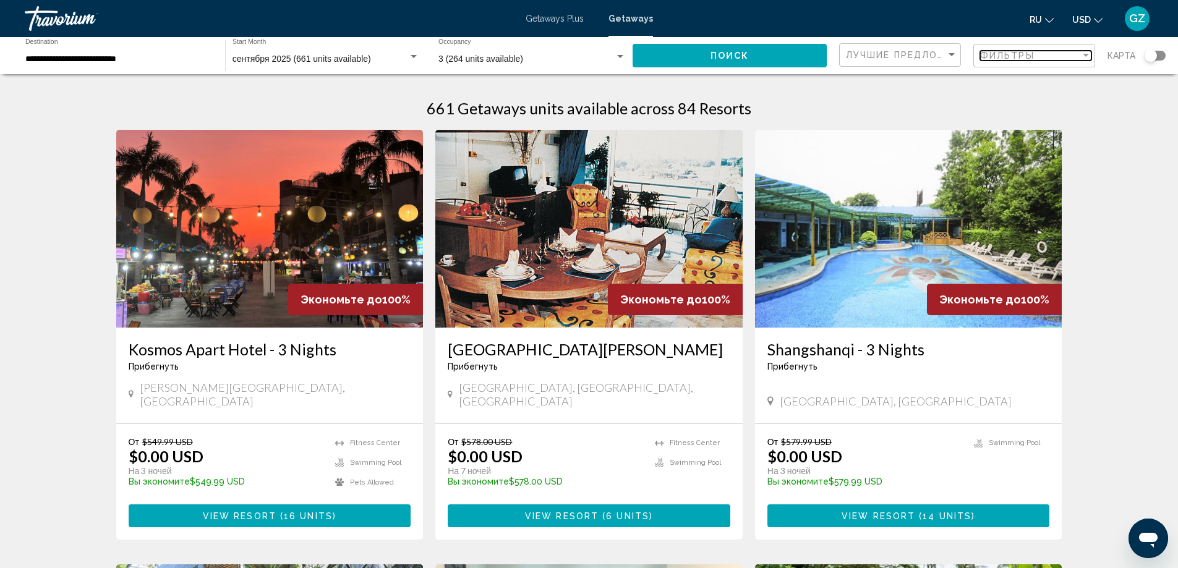
click at [1004, 53] on span "Фильтры" at bounding box center [1007, 56] width 54 height 10
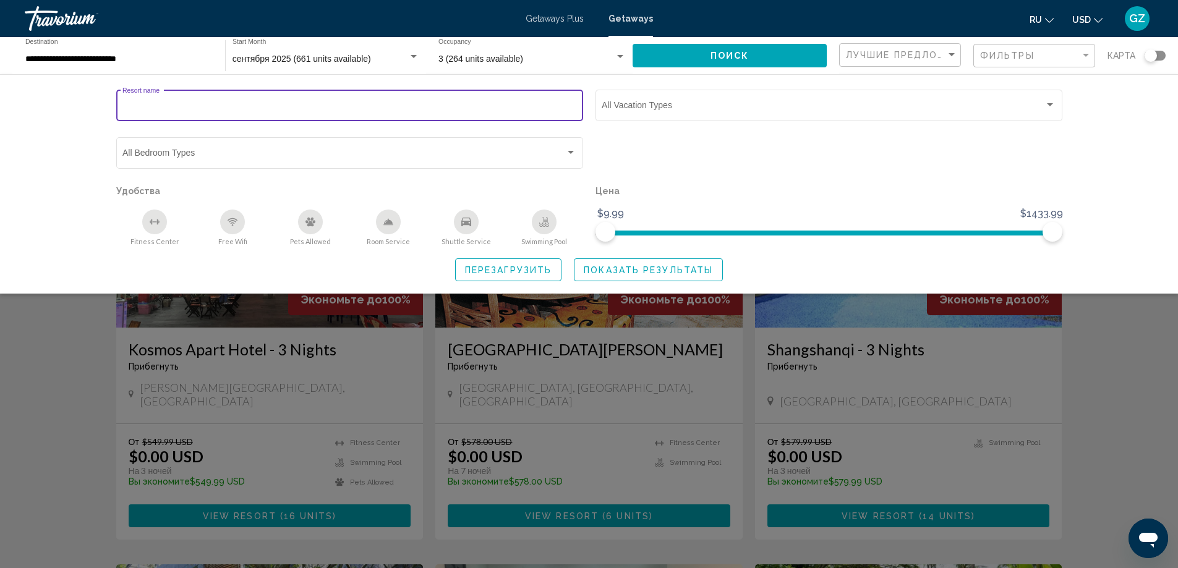
click at [175, 103] on input "Resort name" at bounding box center [349, 108] width 454 height 10
type input "**********"
click at [726, 54] on span "Поиск" at bounding box center [729, 56] width 39 height 10
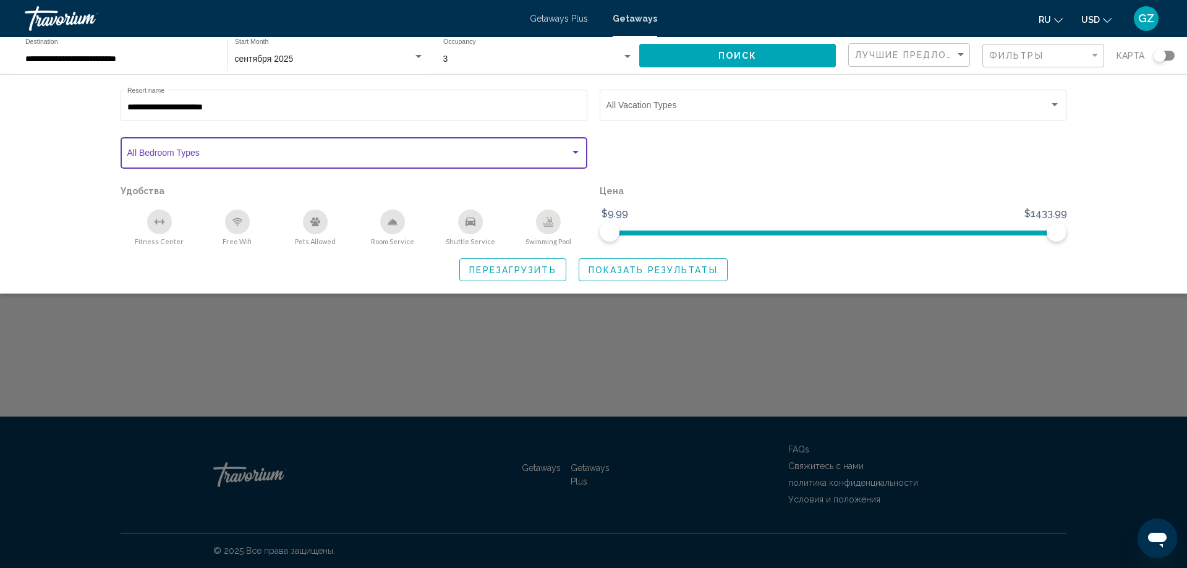
click at [210, 154] on span "Search widget" at bounding box center [348, 155] width 443 height 10
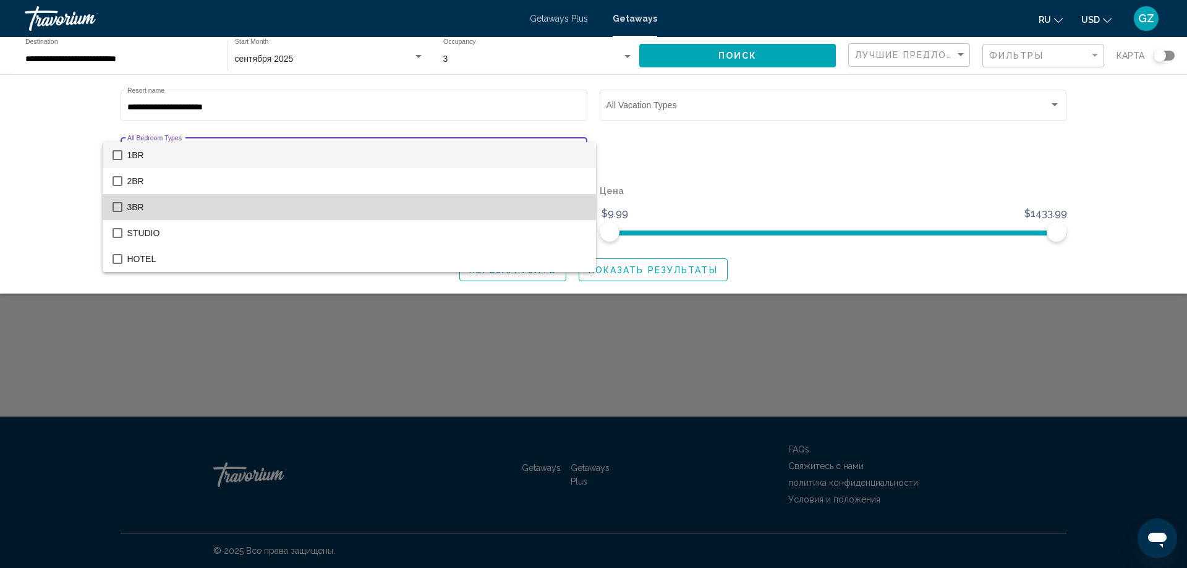
click at [118, 206] on mat-pseudo-checkbox at bounding box center [118, 207] width 10 height 10
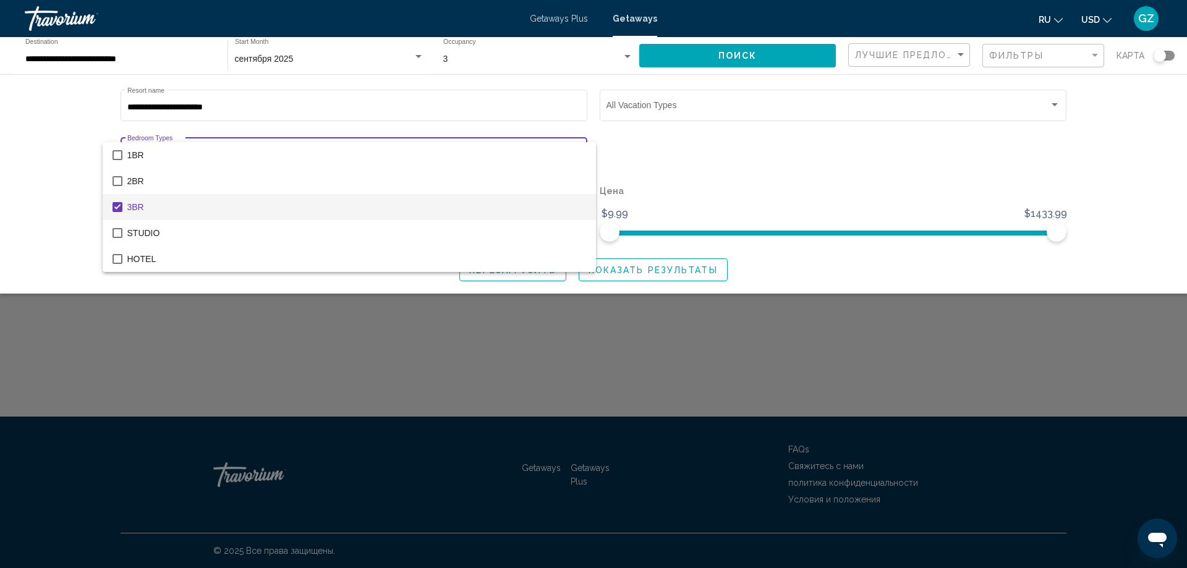
click at [774, 187] on div at bounding box center [593, 284] width 1187 height 568
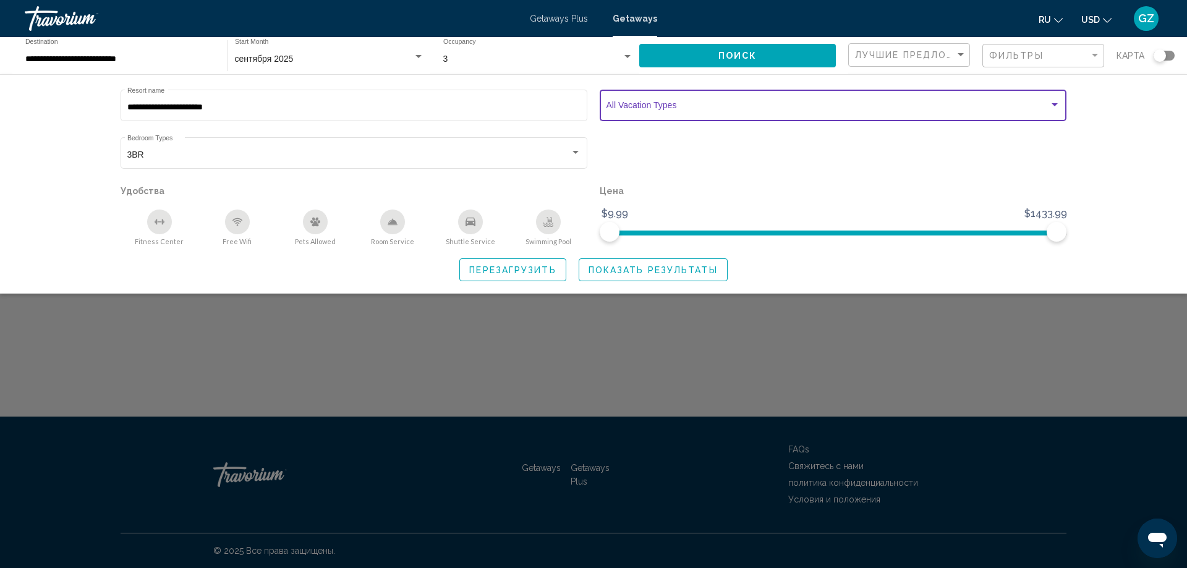
click at [661, 106] on span "Search widget" at bounding box center [827, 108] width 443 height 10
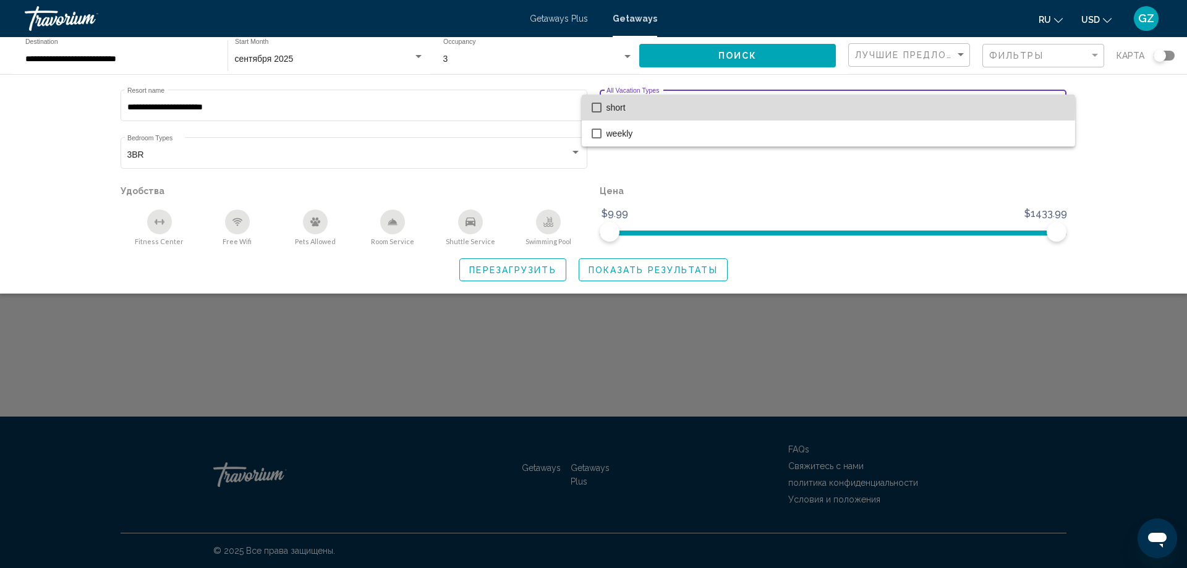
click at [595, 104] on mat-pseudo-checkbox at bounding box center [597, 108] width 10 height 10
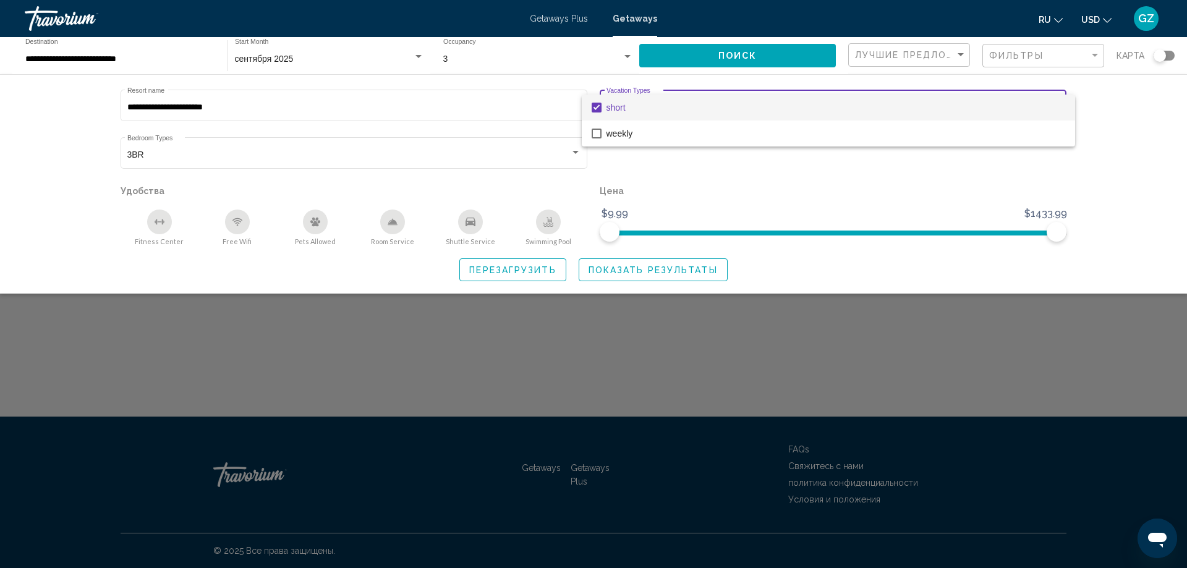
click at [733, 58] on div at bounding box center [593, 284] width 1187 height 568
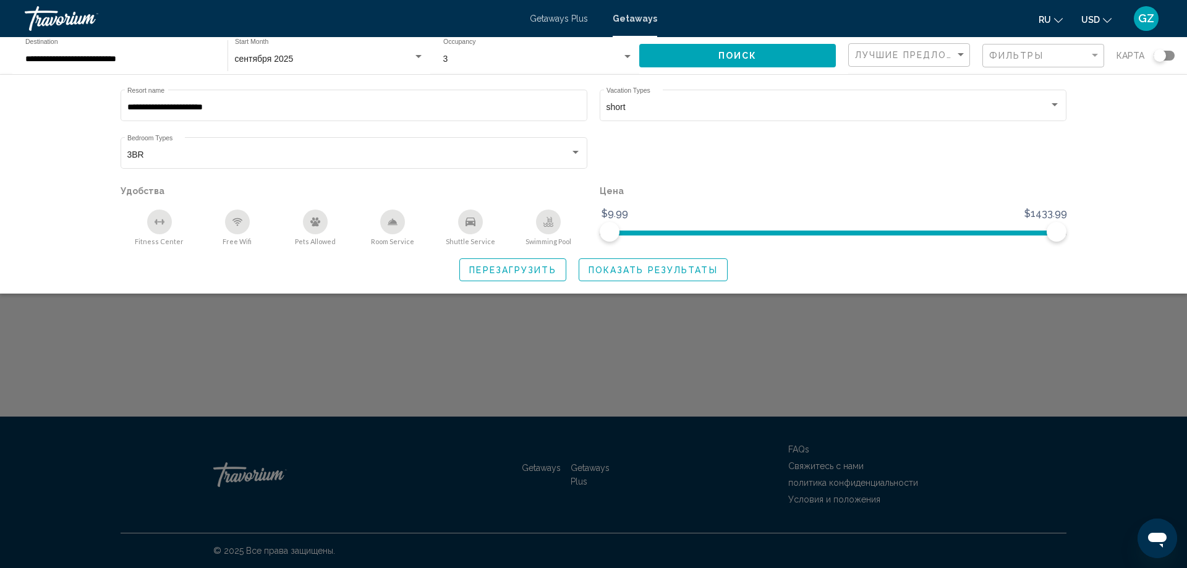
click at [656, 271] on span "Показать результаты" at bounding box center [653, 270] width 129 height 10
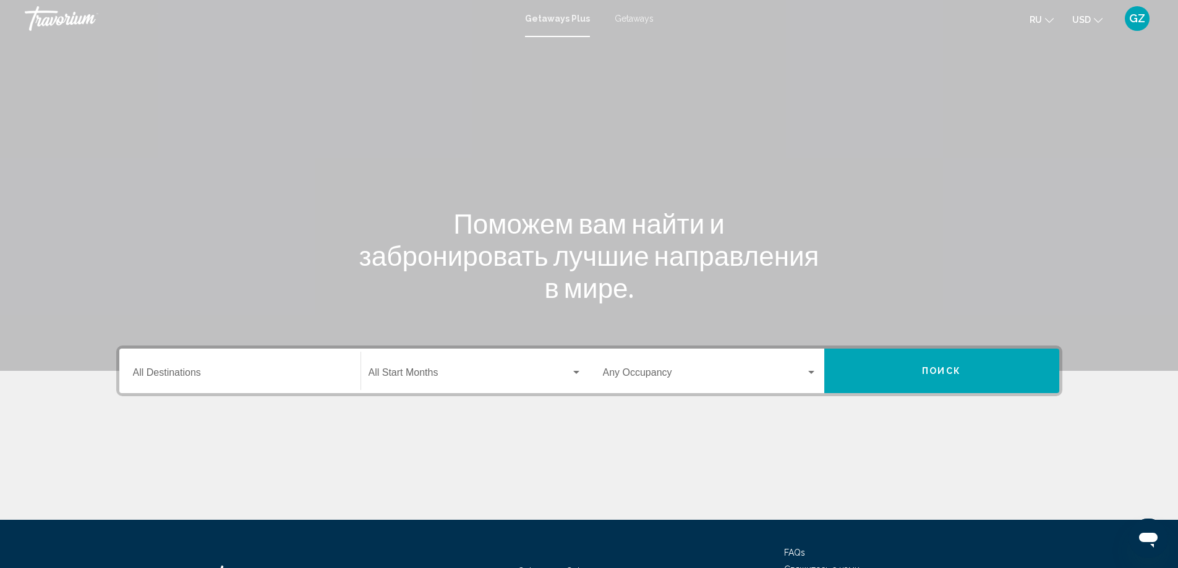
click at [169, 364] on div "Destination All Destinations" at bounding box center [240, 371] width 214 height 39
